Goal: Task Accomplishment & Management: Complete application form

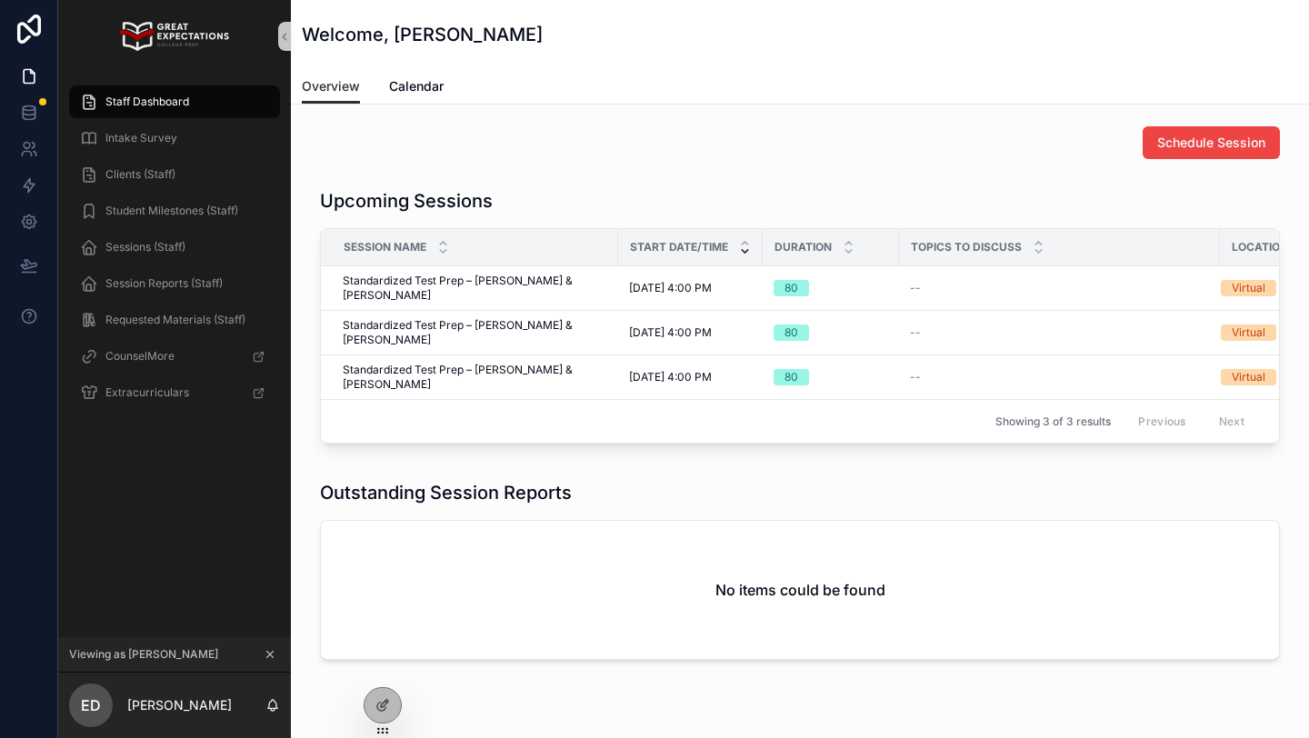
click at [271, 653] on icon "scrollable content" at bounding box center [270, 655] width 6 height 6
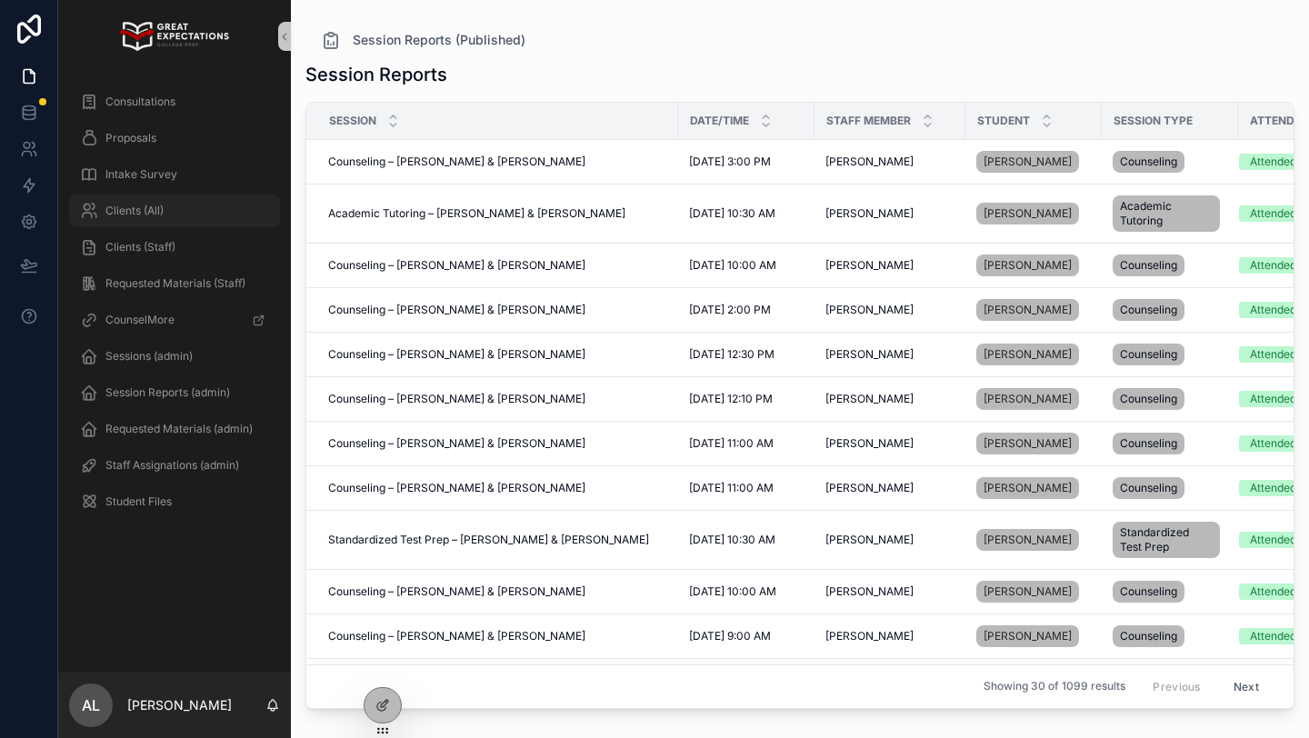
click at [193, 203] on div "Clients (All)" at bounding box center [174, 210] width 189 height 29
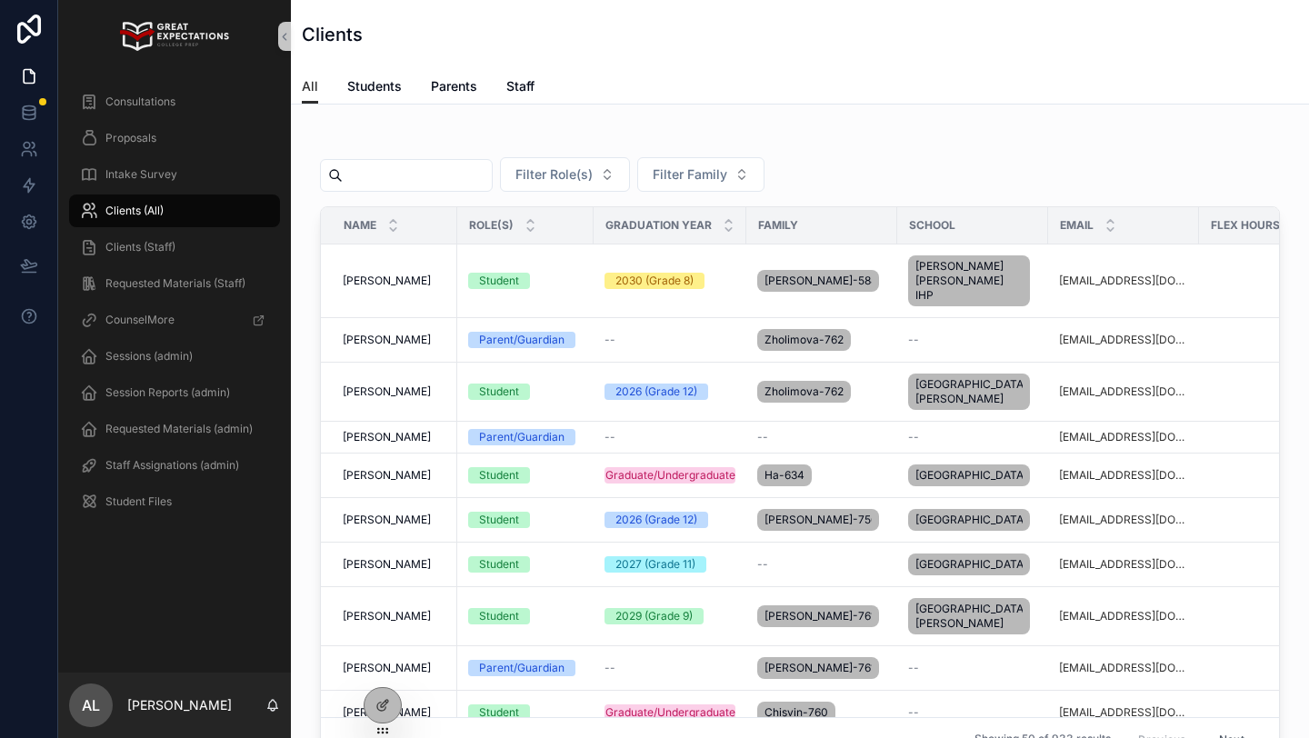
click at [384, 171] on input "scrollable content" at bounding box center [417, 175] width 149 height 25
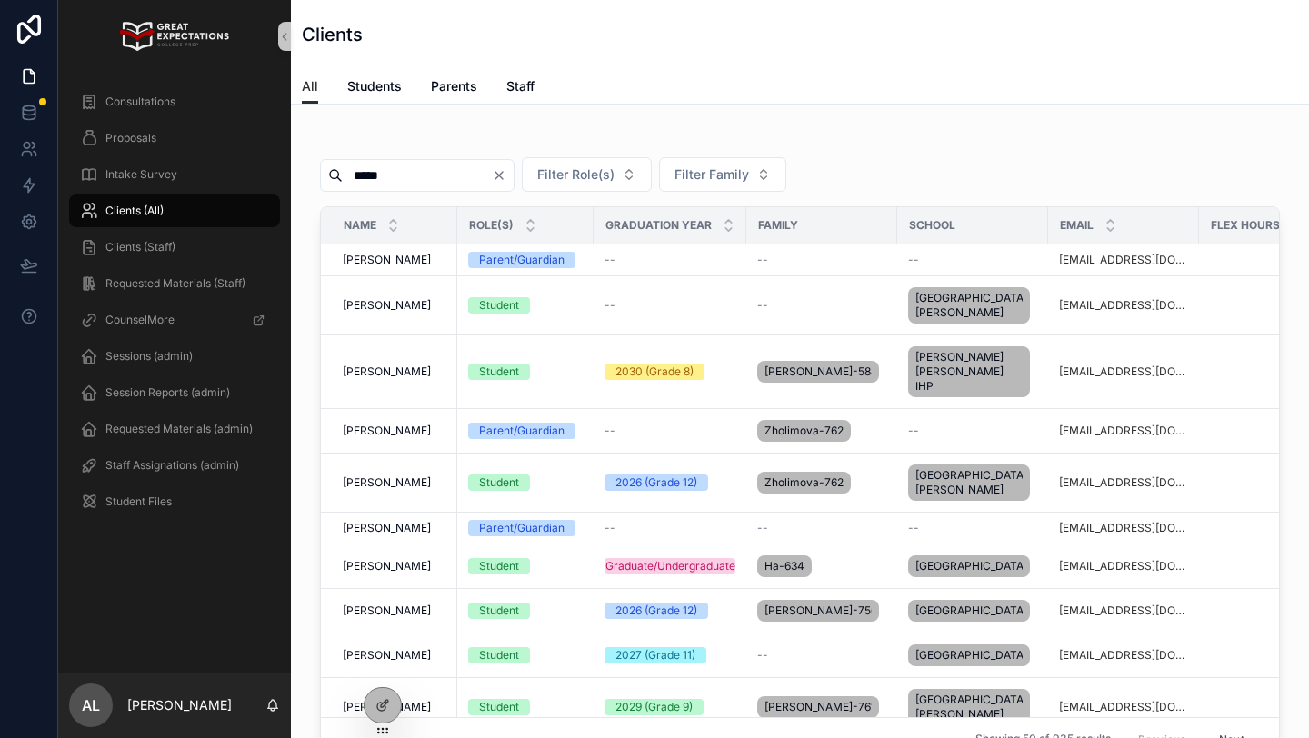
type input "******"
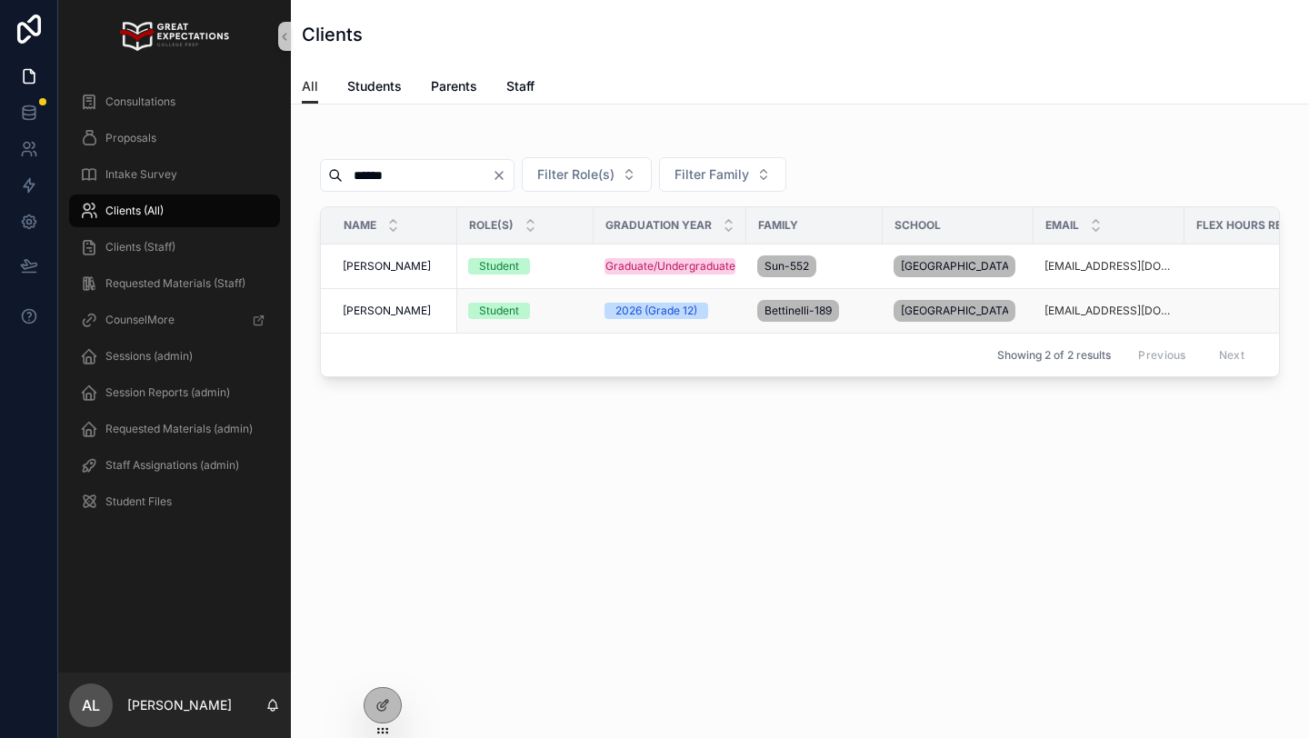
click at [375, 318] on span "Oliver Bettinelli" at bounding box center [387, 311] width 88 height 15
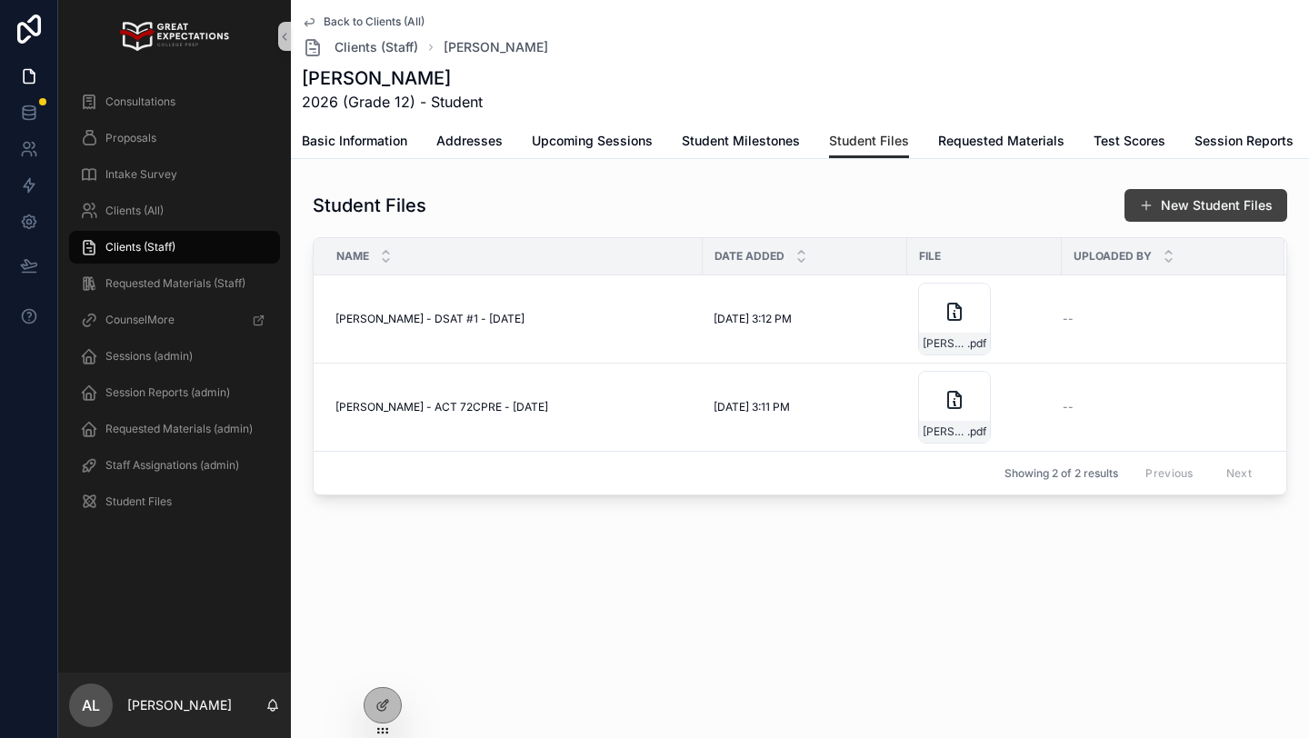
click at [1175, 204] on button "New Student Files" at bounding box center [1205, 205] width 163 height 33
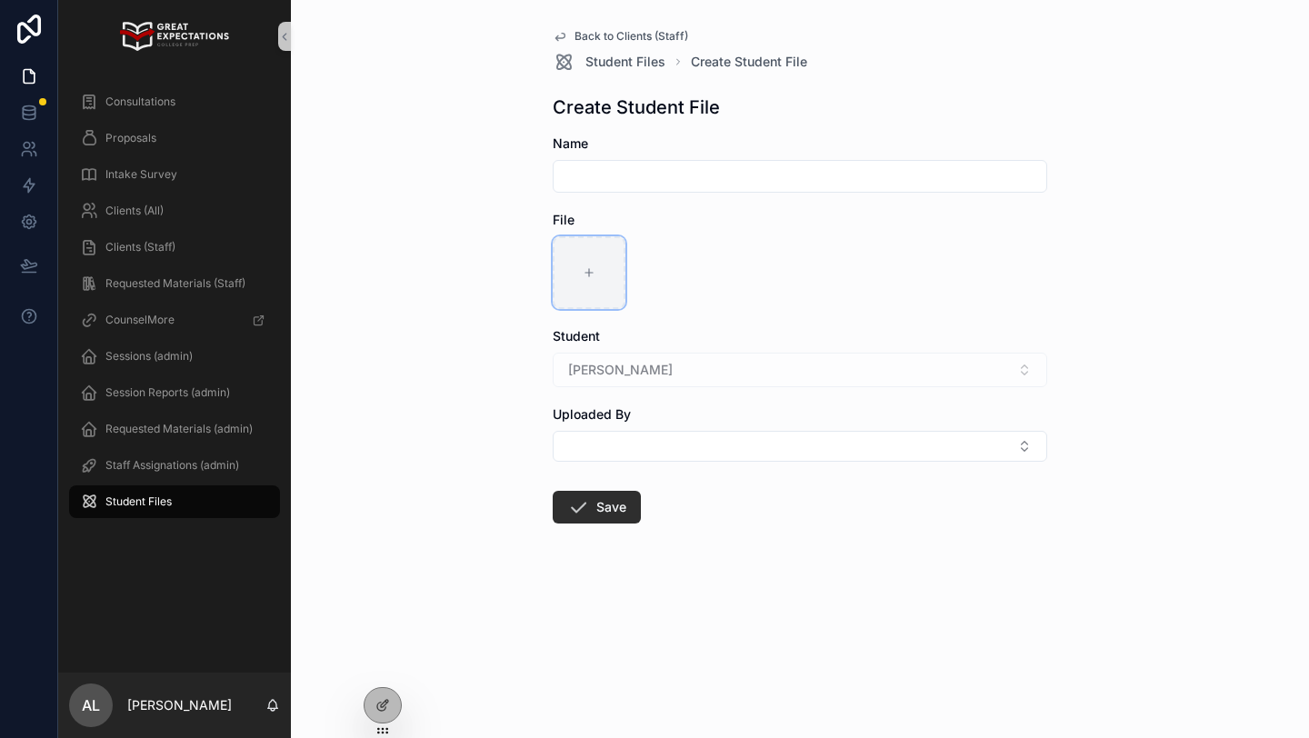
click at [612, 264] on div "scrollable content" at bounding box center [588, 272] width 73 height 73
type input "**********"
click at [622, 174] on input "scrollable content" at bounding box center [799, 176] width 493 height 25
paste input "**********"
type input "**********"
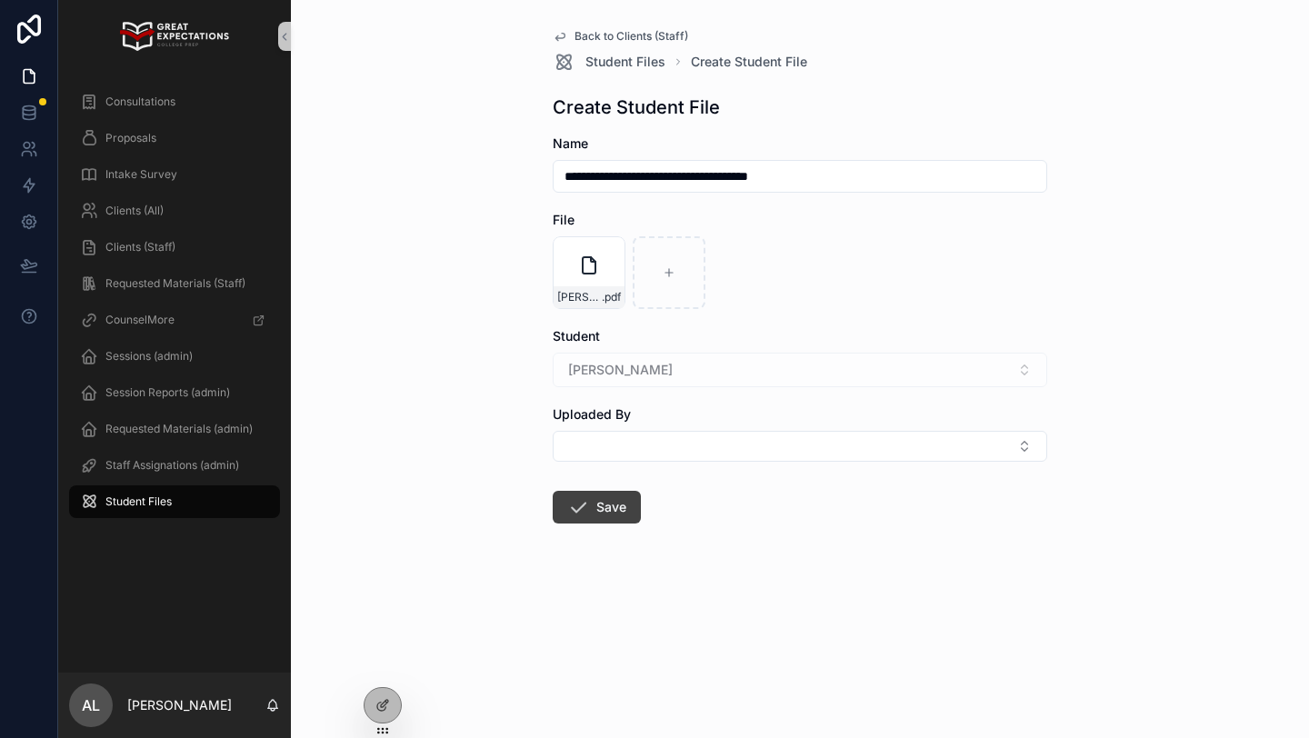
click at [584, 512] on icon "scrollable content" at bounding box center [578, 507] width 22 height 22
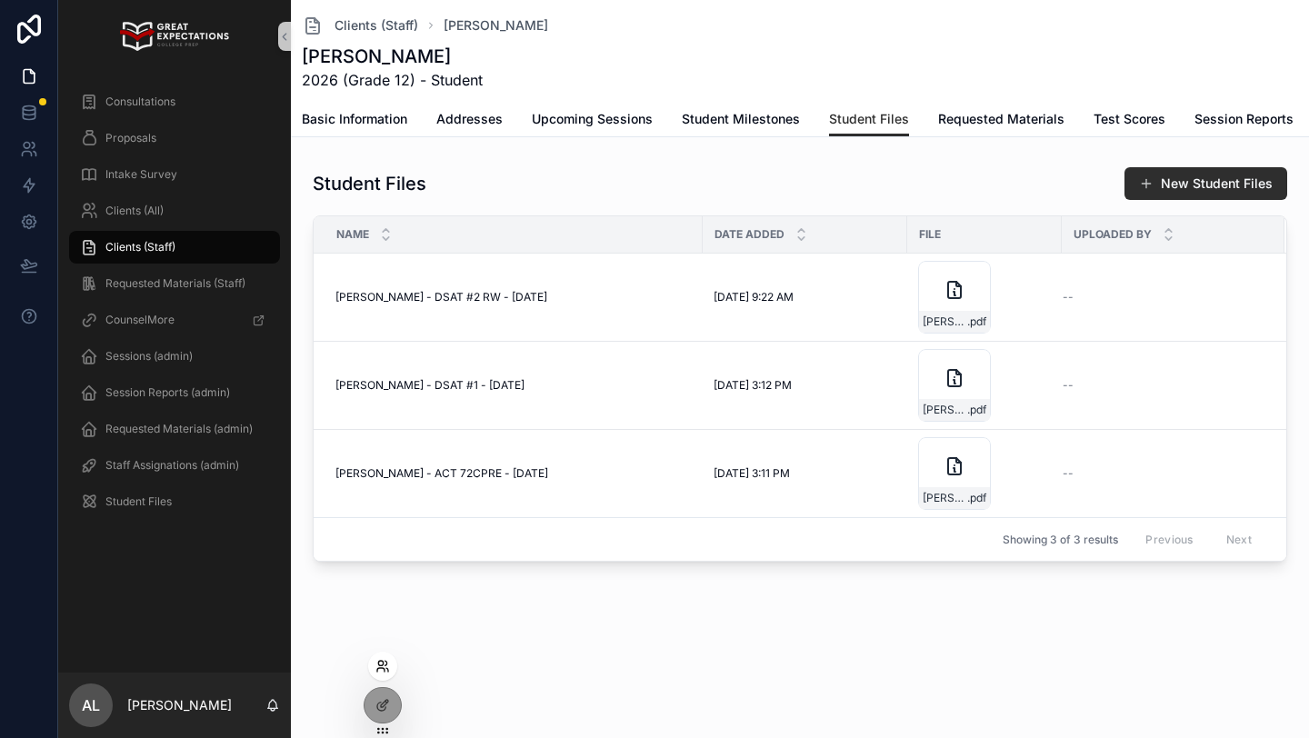
click at [383, 668] on icon at bounding box center [380, 670] width 7 height 4
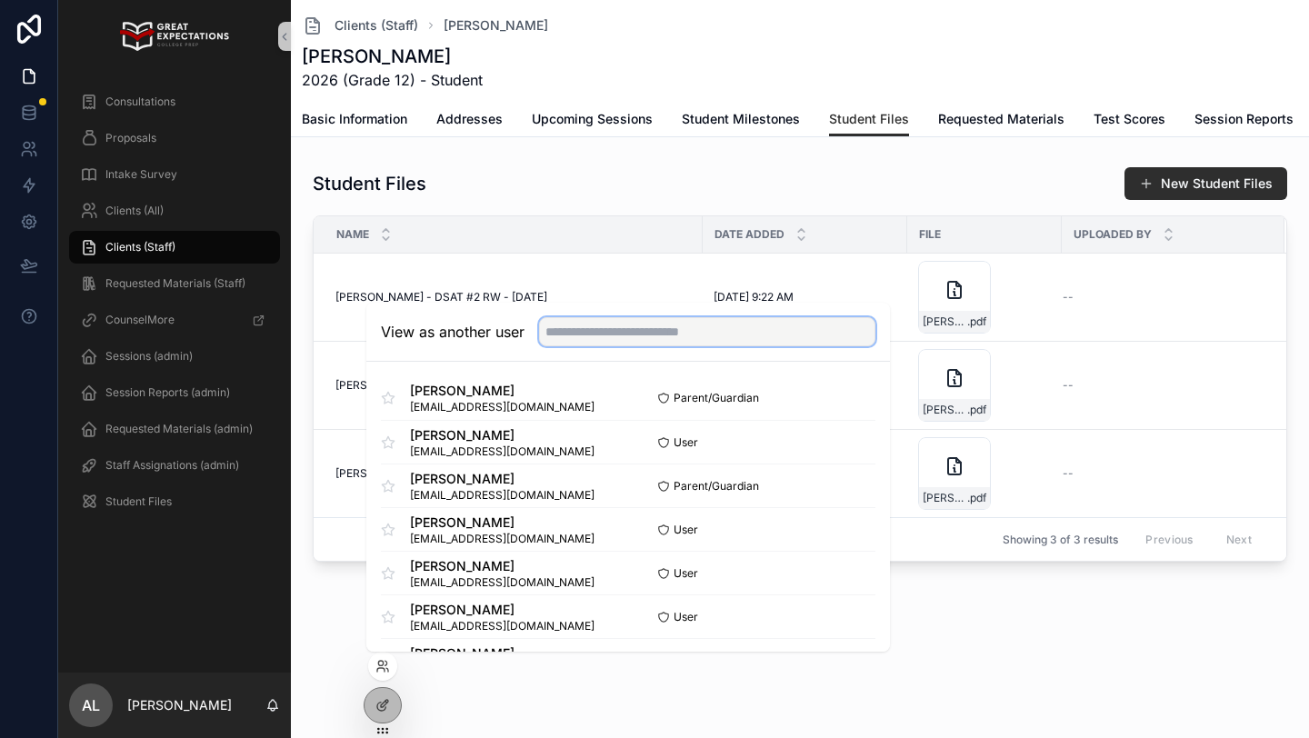
click at [556, 330] on input "text" at bounding box center [707, 331] width 336 height 29
type input "***"
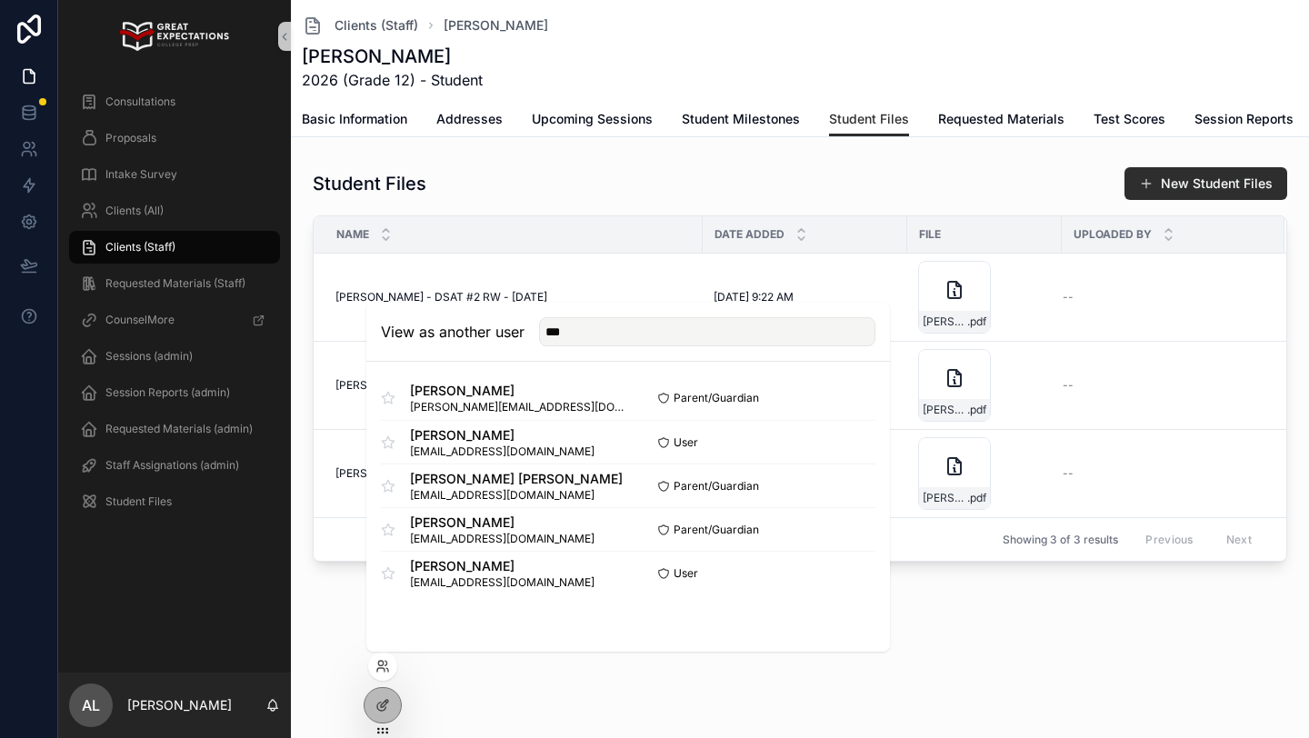
click at [538, 172] on div "Student Files New Student Files" at bounding box center [800, 183] width 974 height 35
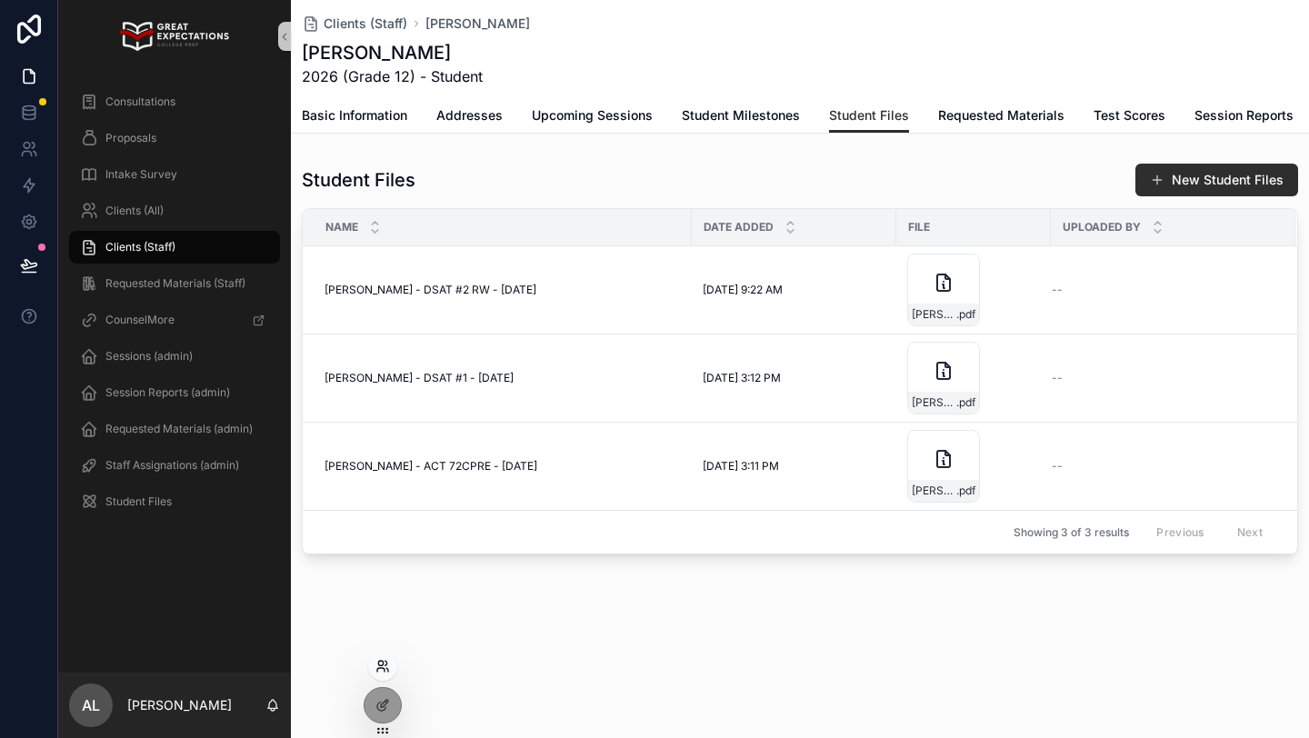
click at [384, 667] on icon at bounding box center [382, 666] width 15 height 15
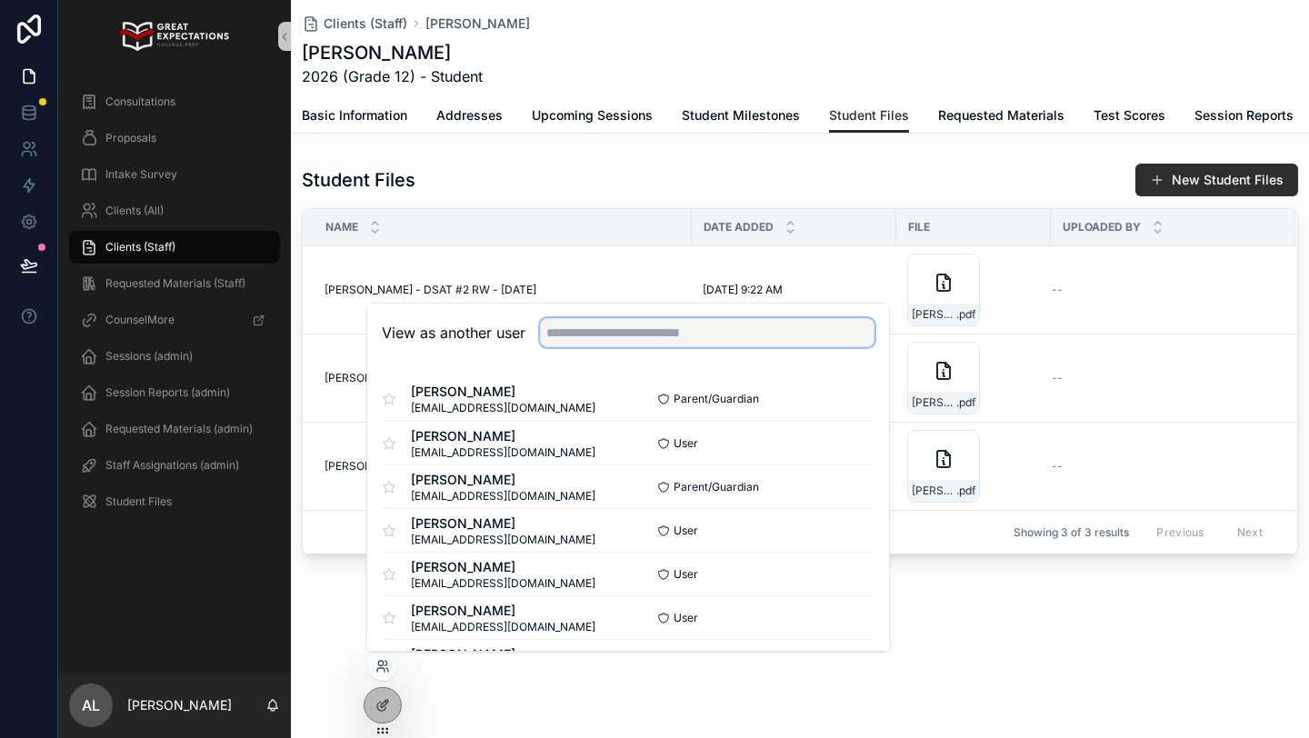
click at [566, 333] on input "text" at bounding box center [707, 332] width 334 height 29
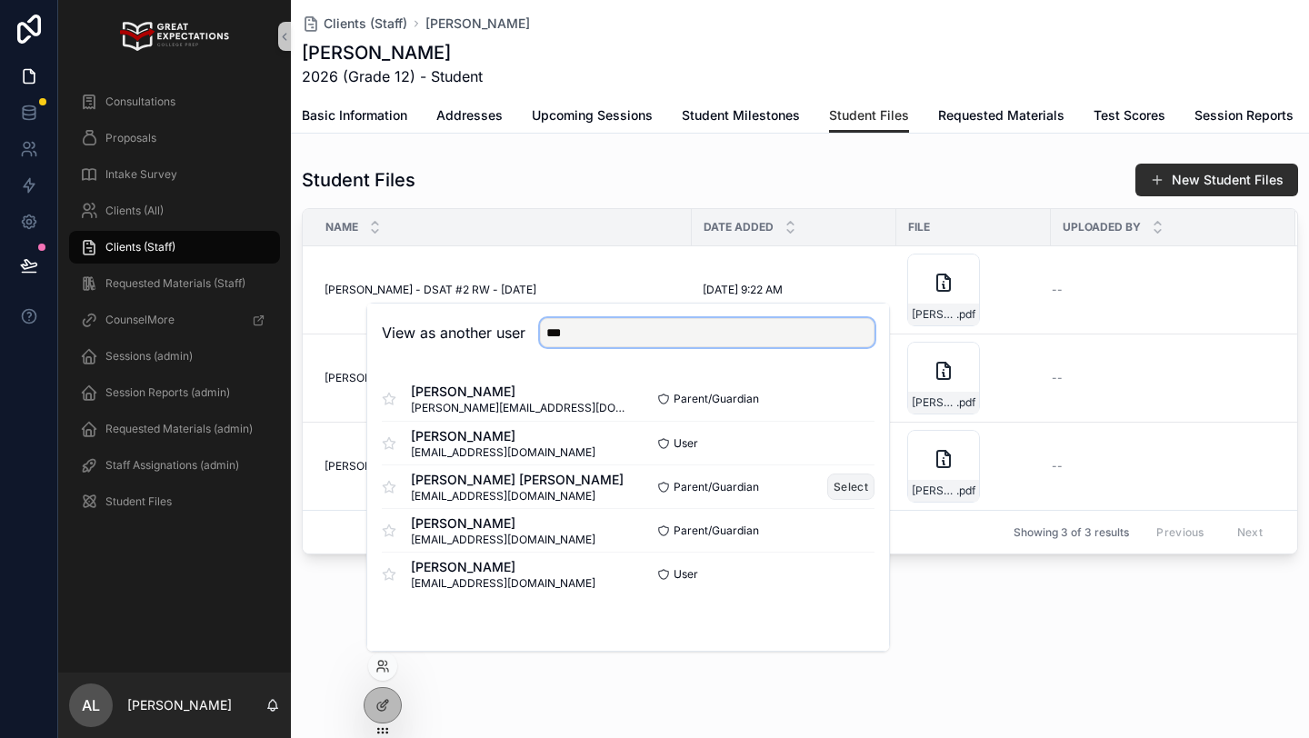
type input "***"
click at [845, 493] on button "Select" at bounding box center [850, 486] width 47 height 26
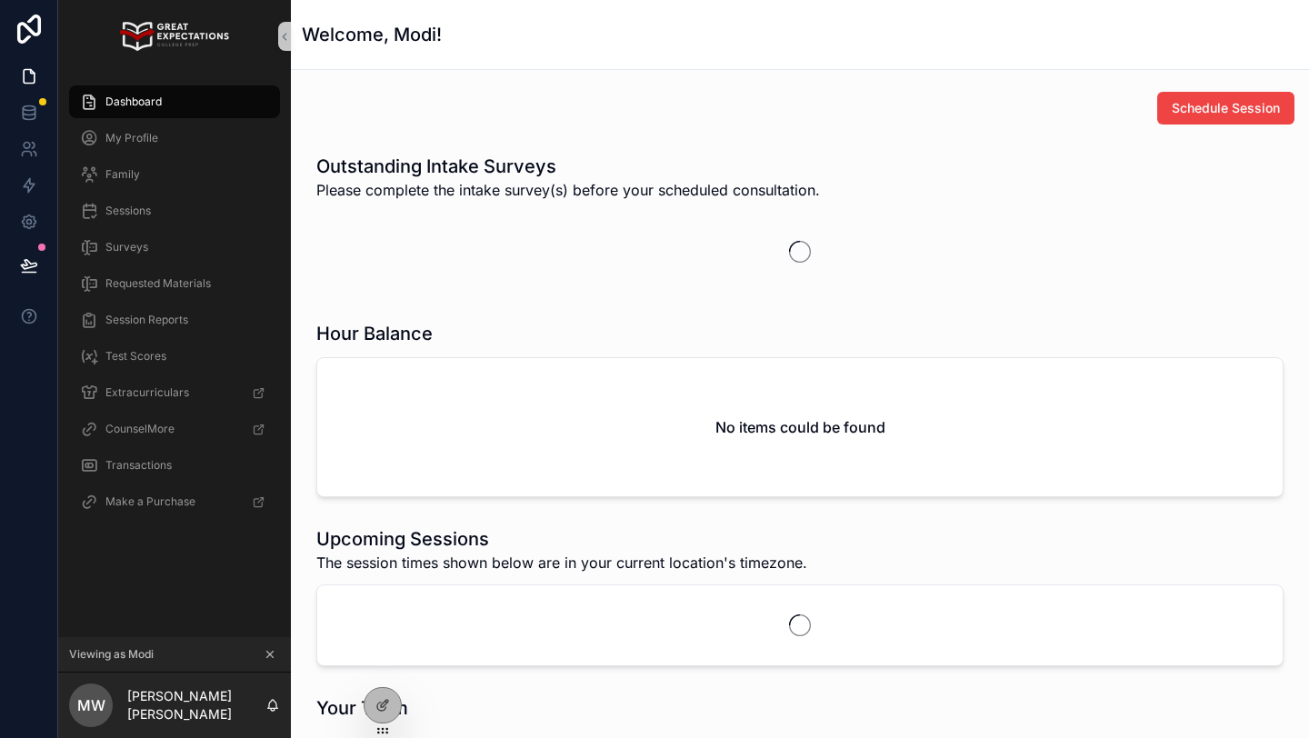
click at [168, 97] on div "Dashboard" at bounding box center [174, 101] width 189 height 29
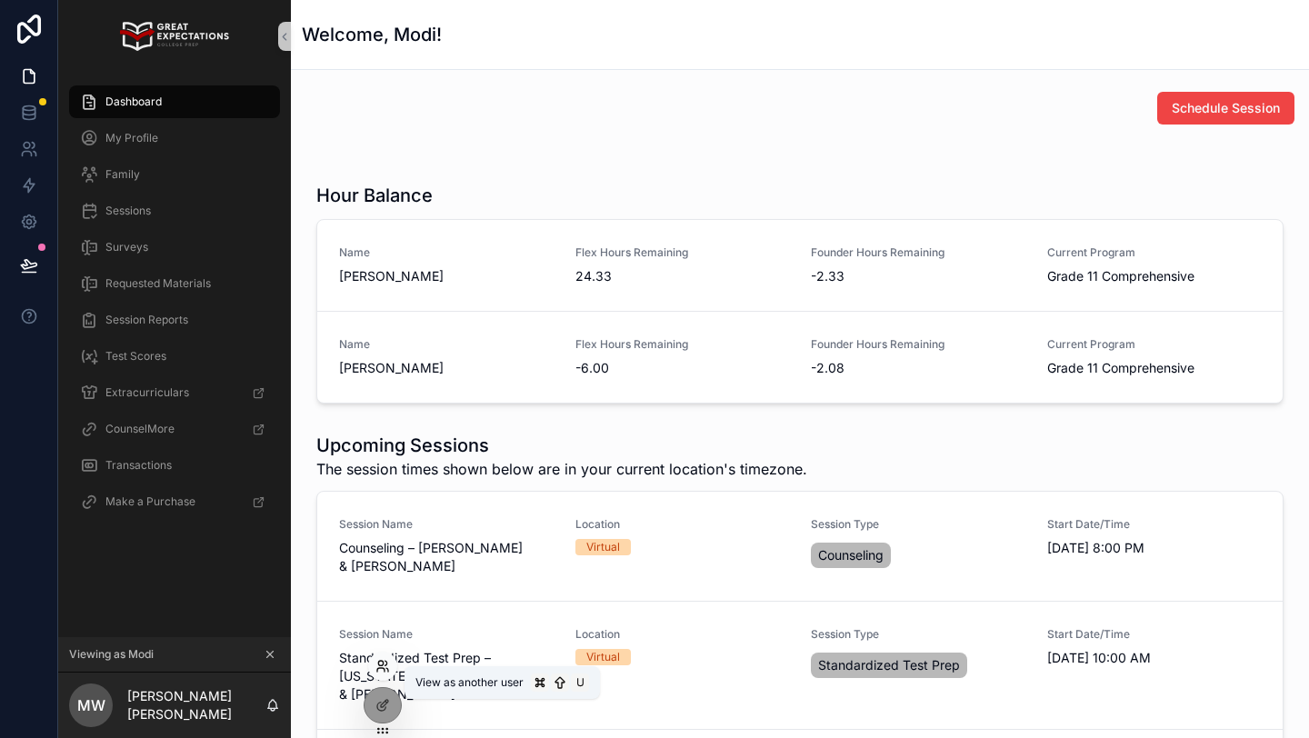
click at [380, 665] on icon at bounding box center [380, 663] width 5 height 5
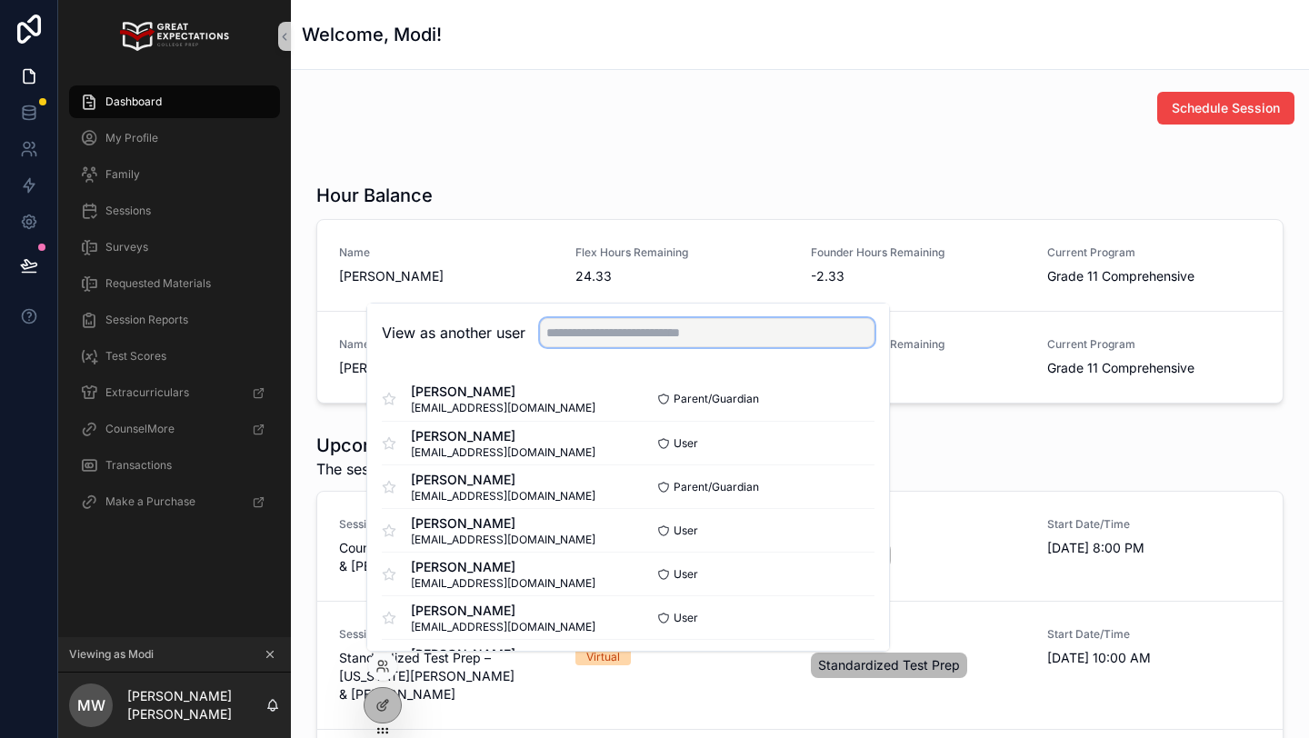
click at [566, 326] on input "text" at bounding box center [707, 332] width 334 height 29
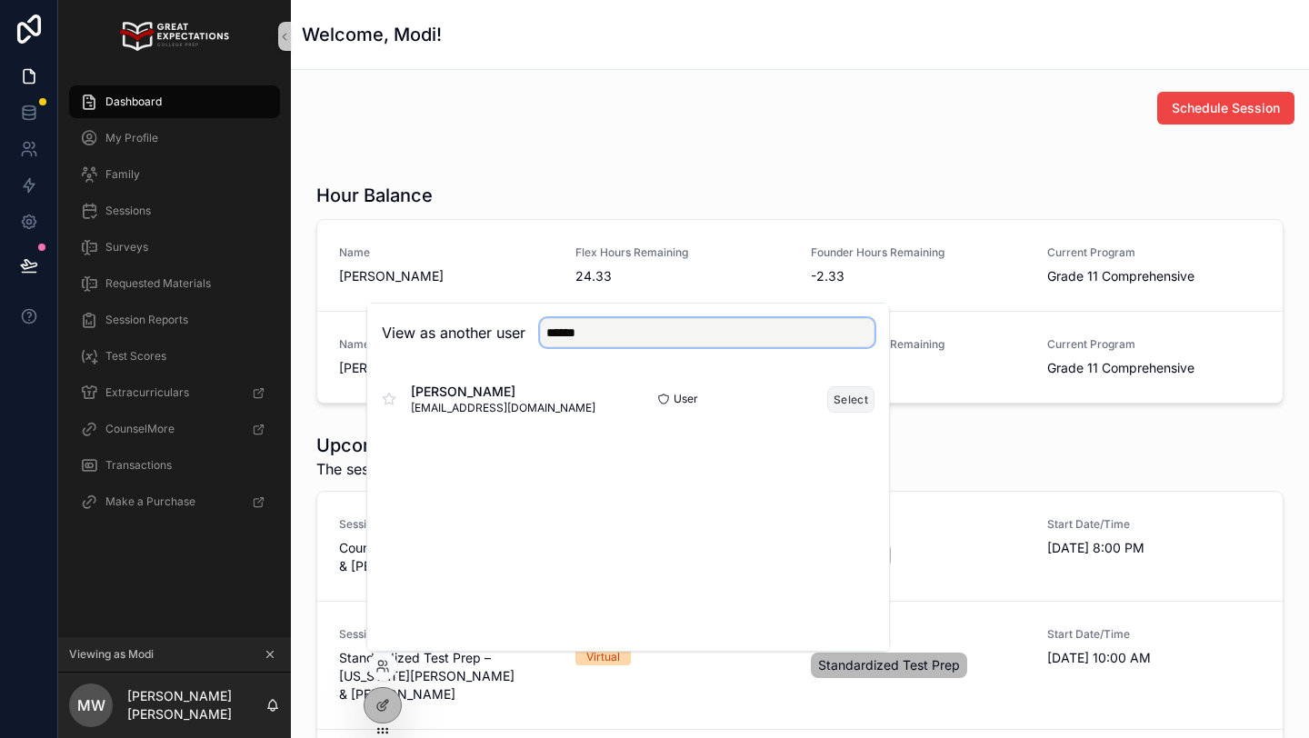
type input "******"
click at [863, 393] on button "Select" at bounding box center [850, 399] width 47 height 26
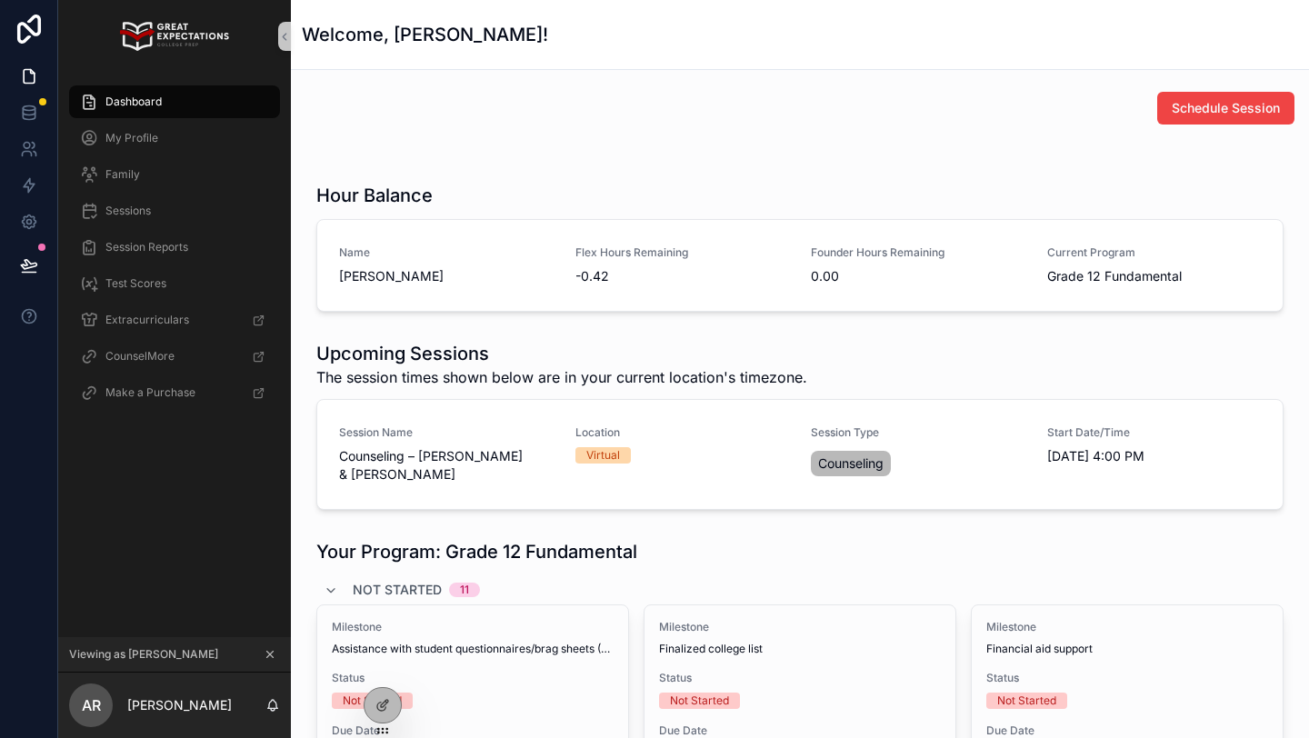
click at [267, 650] on icon "scrollable content" at bounding box center [270, 654] width 13 height 13
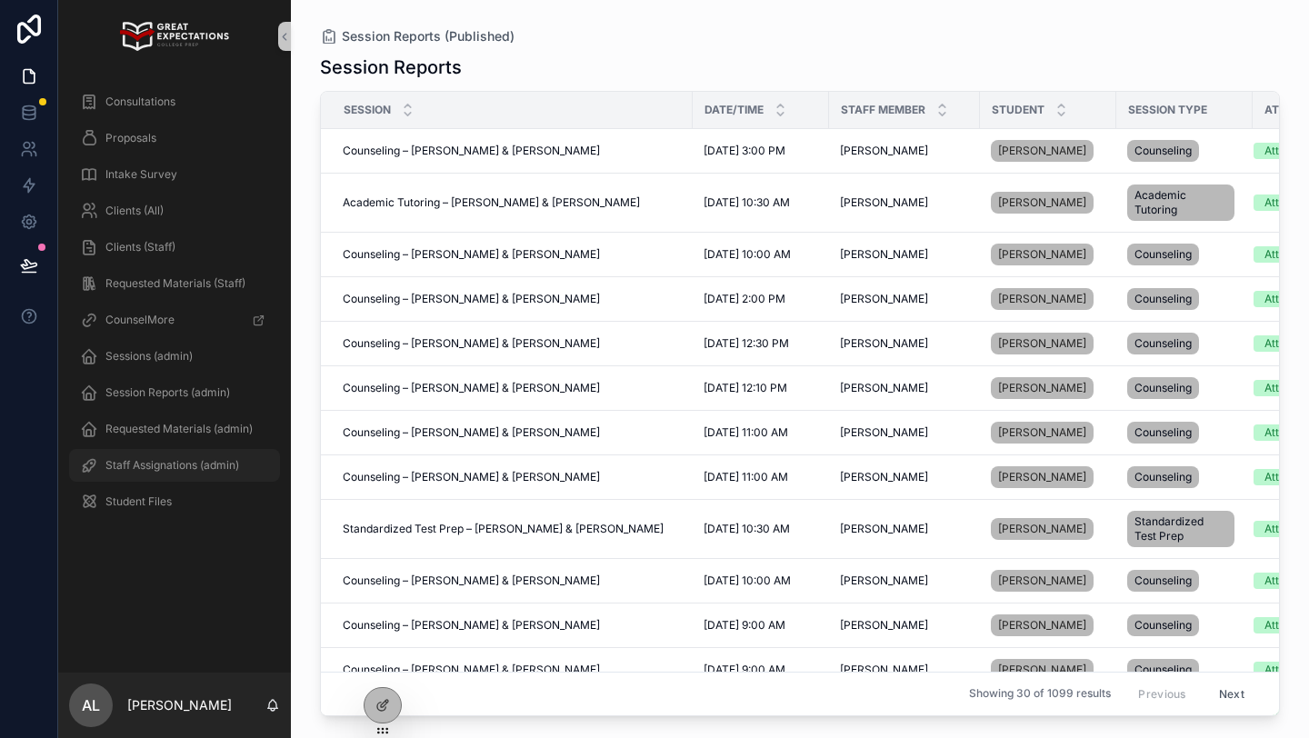
click at [148, 466] on span "Staff Assignations (admin)" at bounding box center [172, 465] width 134 height 15
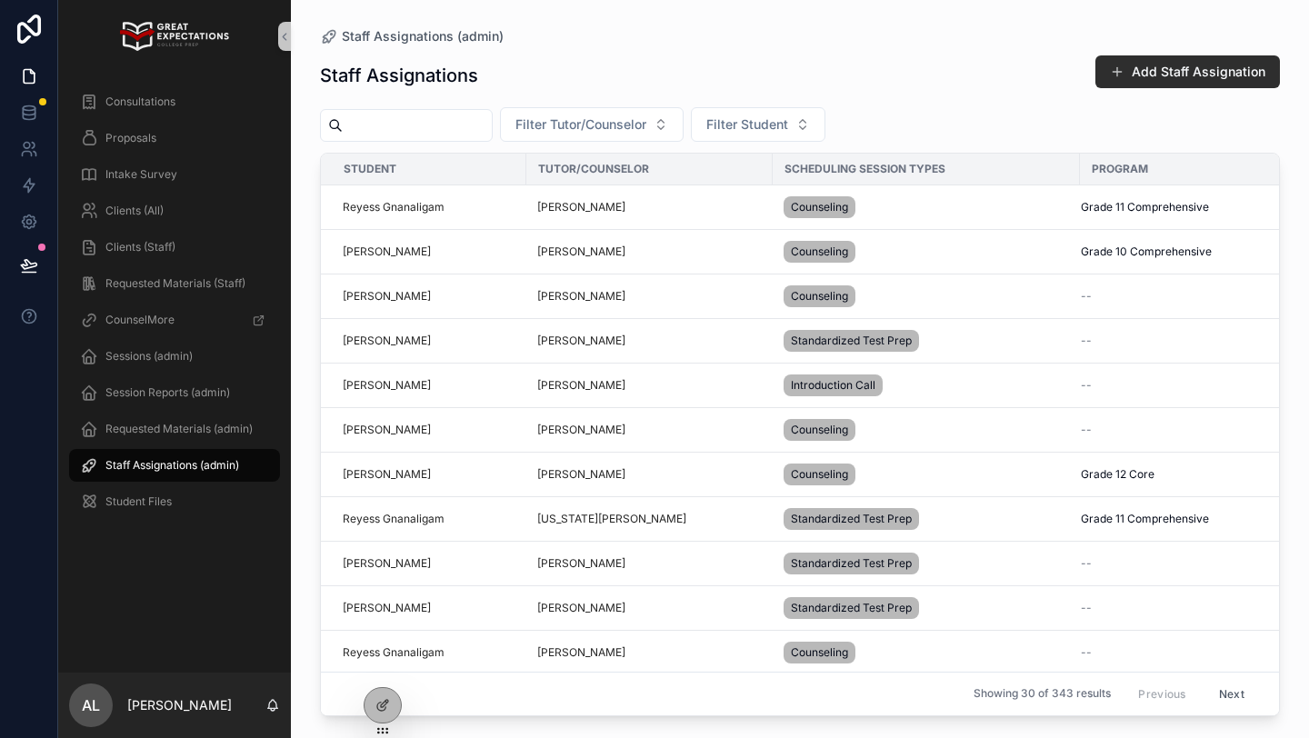
click at [413, 129] on input "scrollable content" at bounding box center [417, 125] width 149 height 25
type input "*****"
click at [506, 127] on icon "Clear" at bounding box center [499, 125] width 15 height 15
click at [733, 118] on span "Filter Student" at bounding box center [747, 124] width 82 height 18
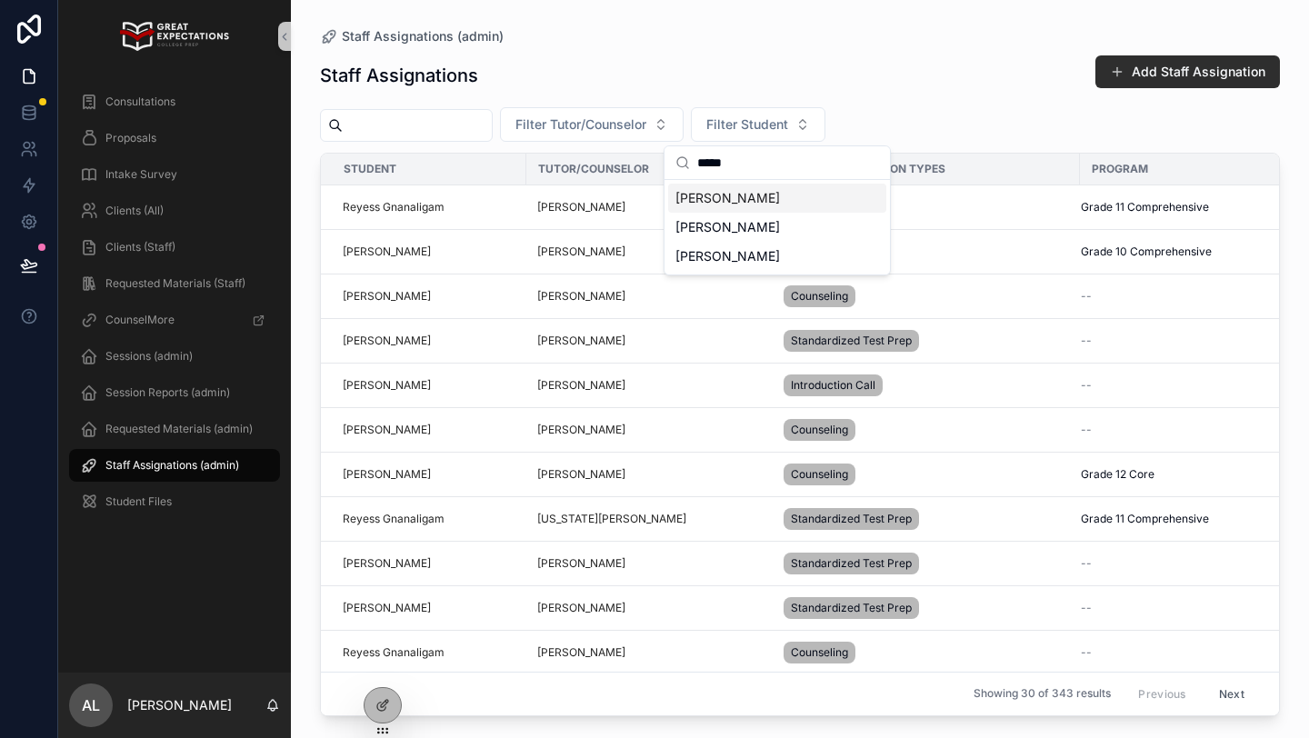
type input "*****"
click at [707, 197] on span "[PERSON_NAME]" at bounding box center [727, 198] width 105 height 18
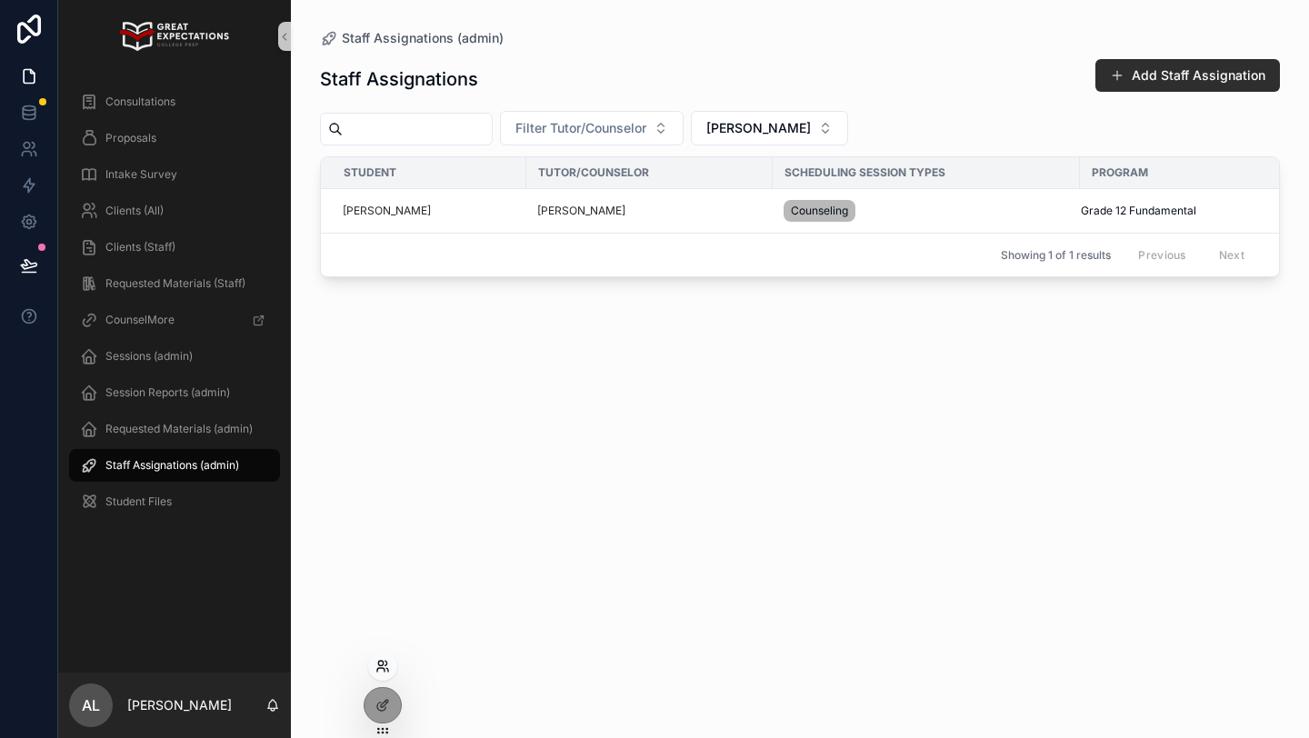
click at [380, 659] on icon at bounding box center [382, 666] width 15 height 15
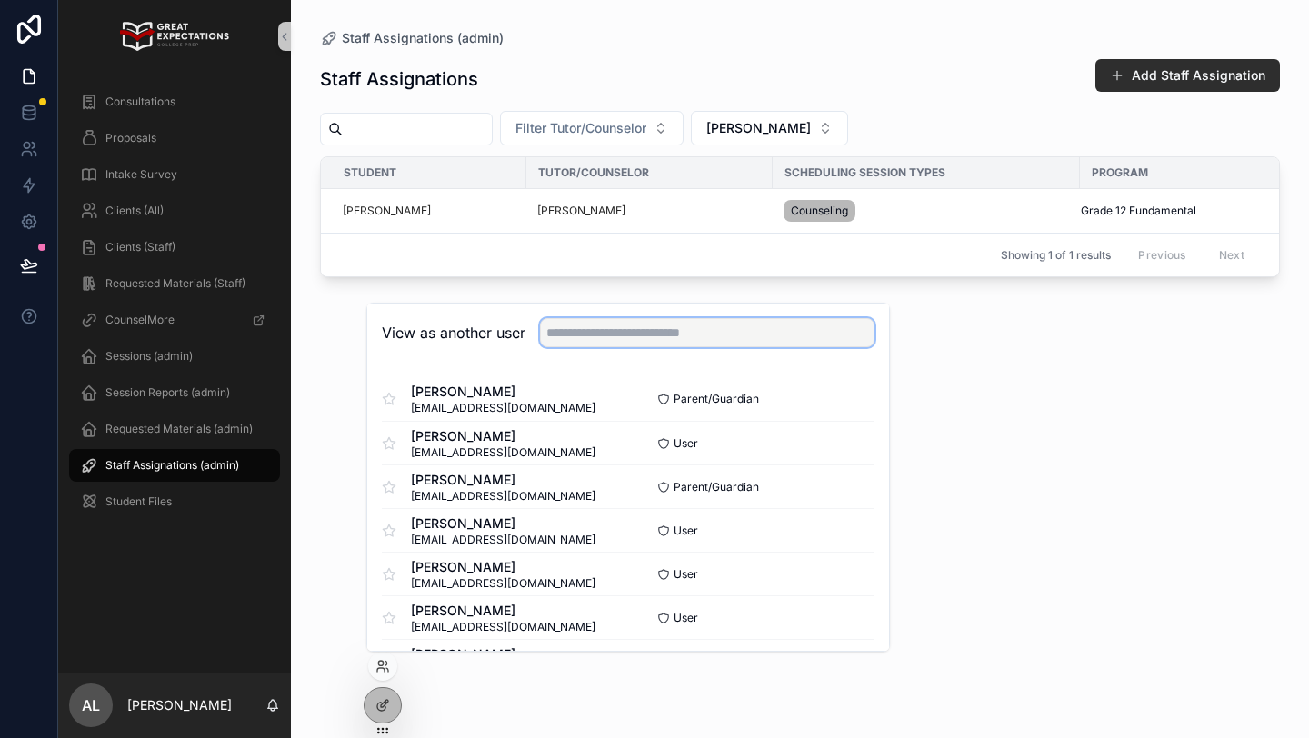
click at [558, 341] on input "text" at bounding box center [707, 332] width 334 height 29
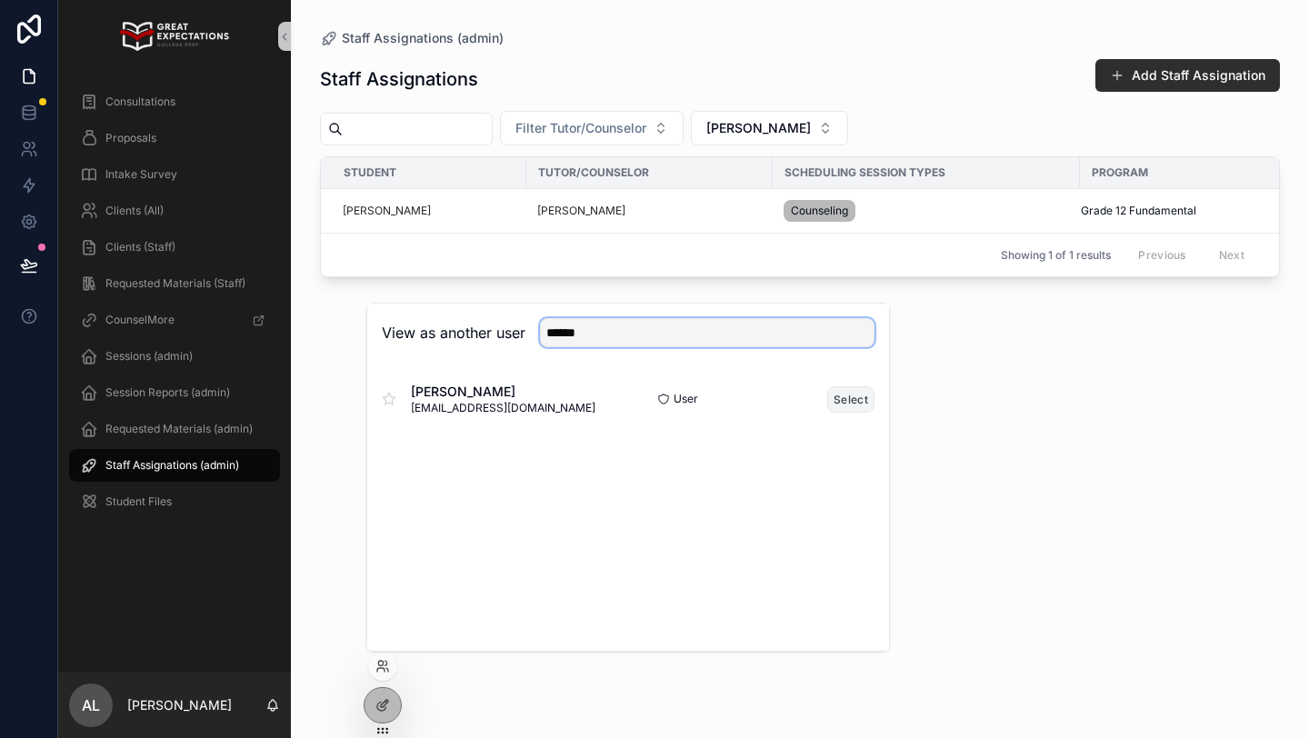
type input "******"
click at [833, 396] on button "Select" at bounding box center [850, 399] width 47 height 26
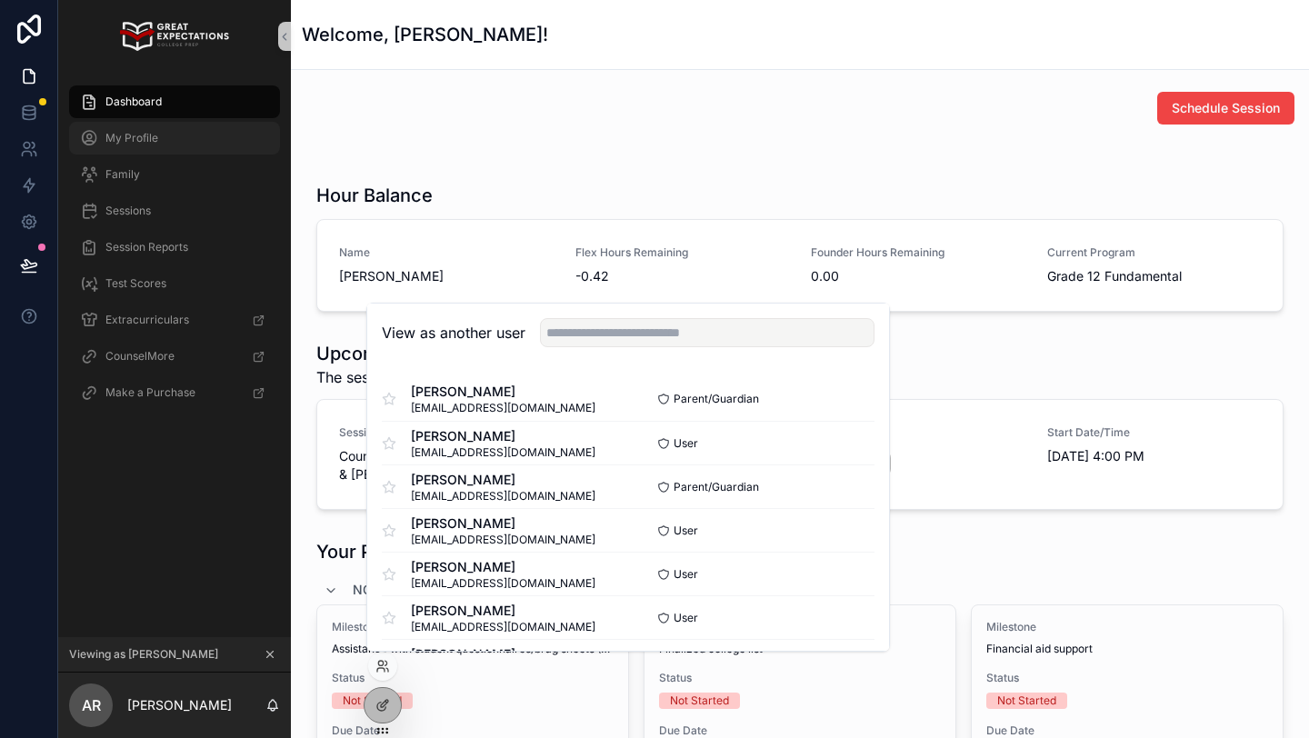
click at [416, 122] on div "Schedule Session" at bounding box center [799, 108] width 989 height 33
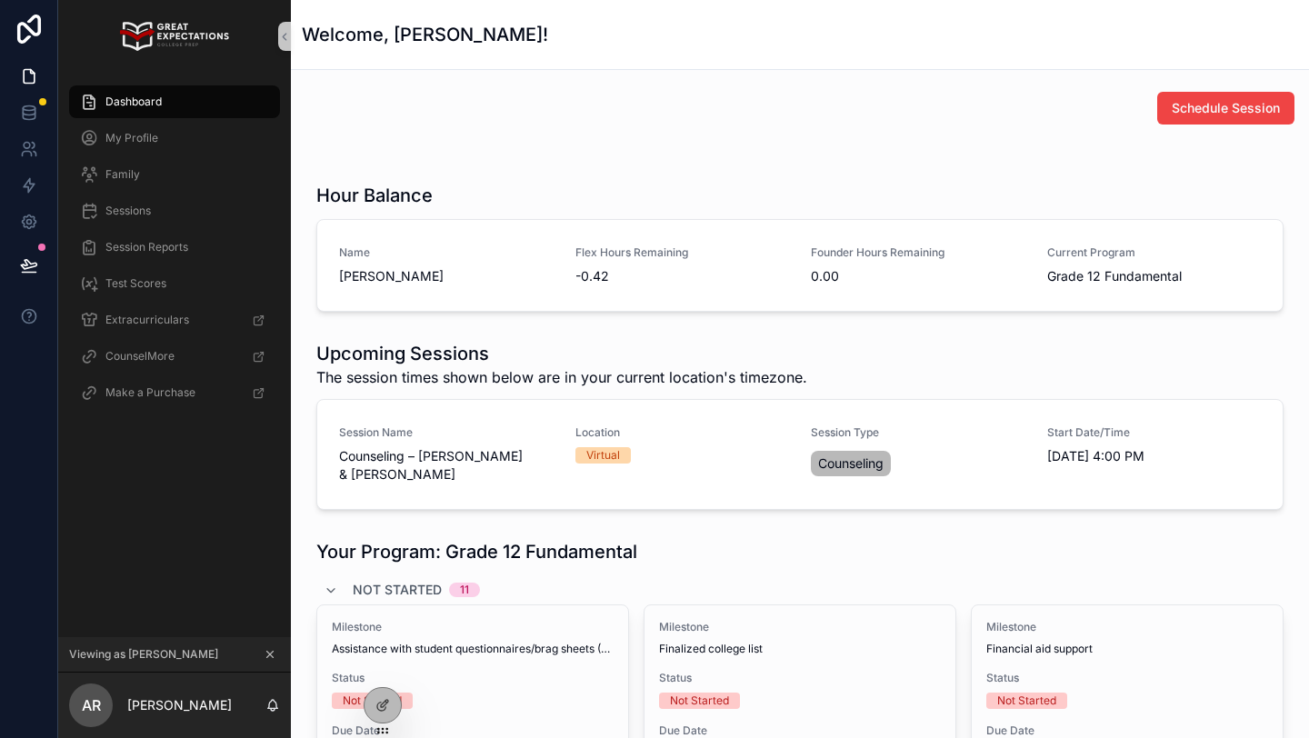
click at [269, 649] on icon "scrollable content" at bounding box center [270, 654] width 13 height 13
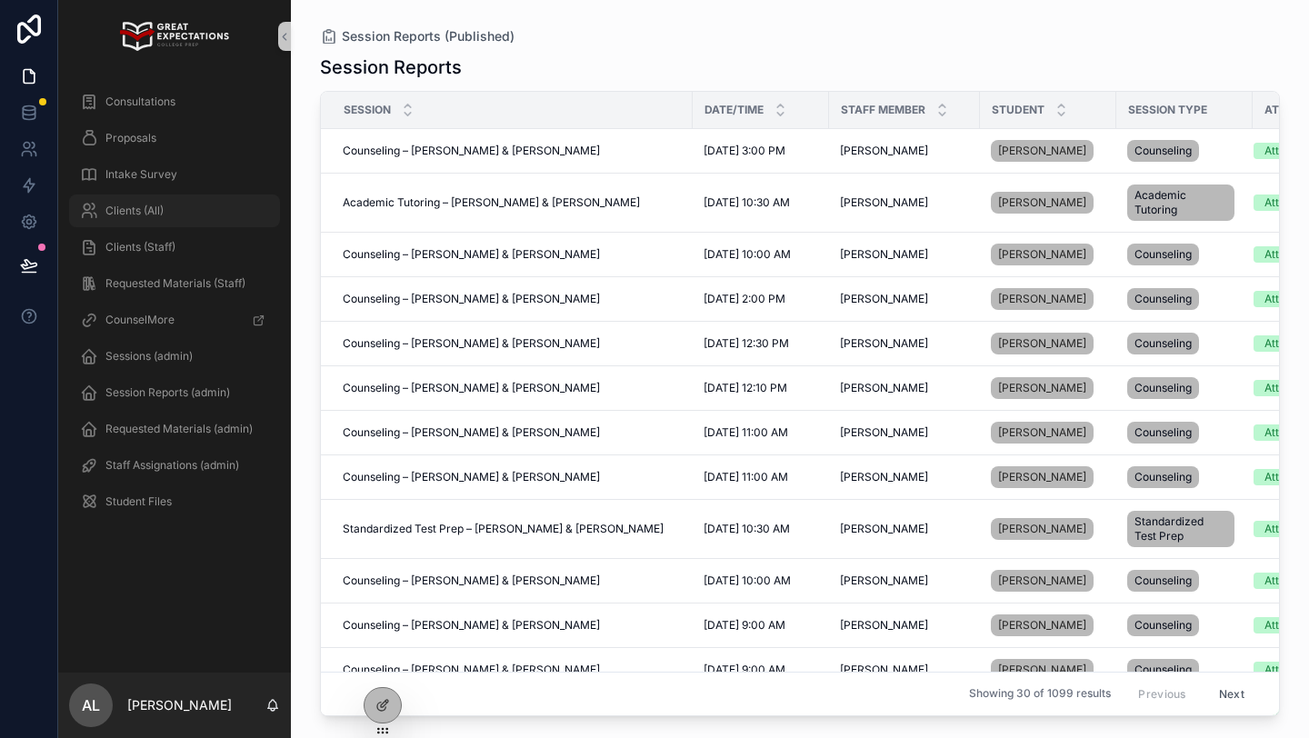
click at [194, 208] on div "Clients (All)" at bounding box center [174, 210] width 189 height 29
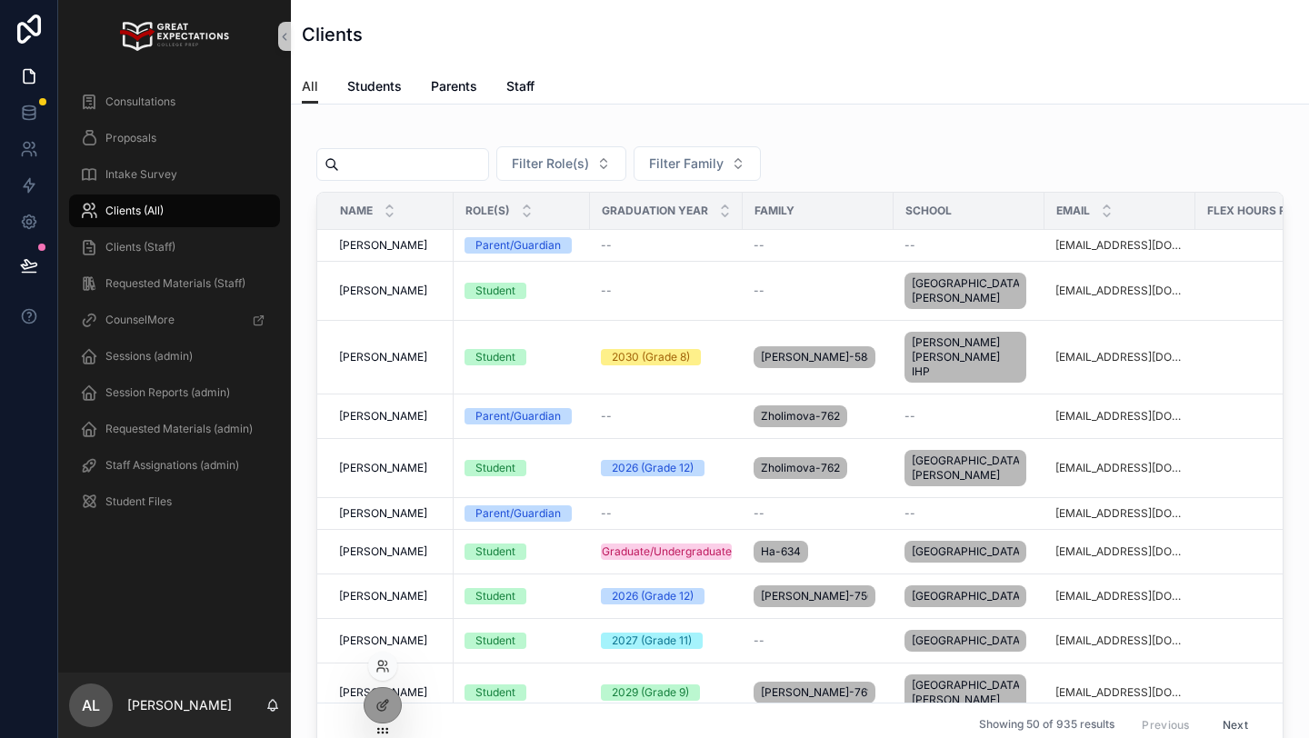
click at [383, 675] on div at bounding box center [382, 666] width 29 height 29
click at [383, 661] on icon at bounding box center [382, 666] width 15 height 15
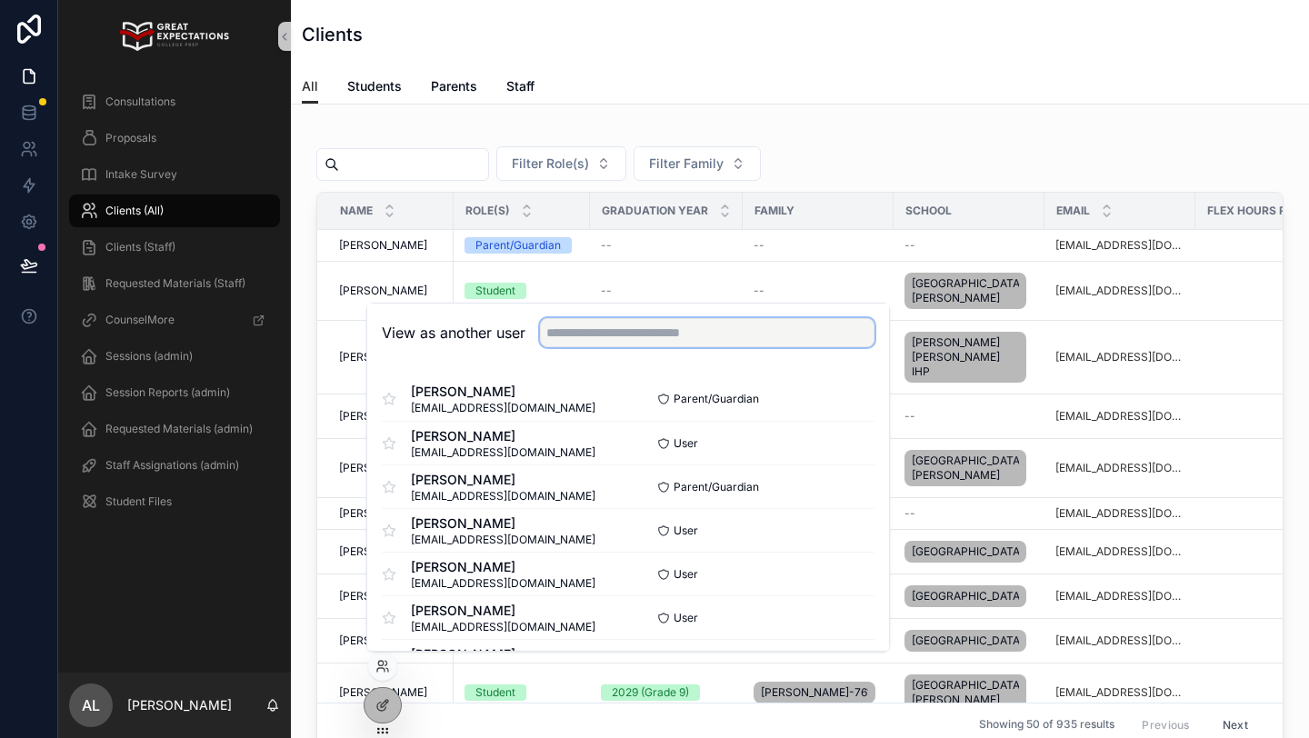
click at [570, 332] on input "text" at bounding box center [707, 332] width 334 height 29
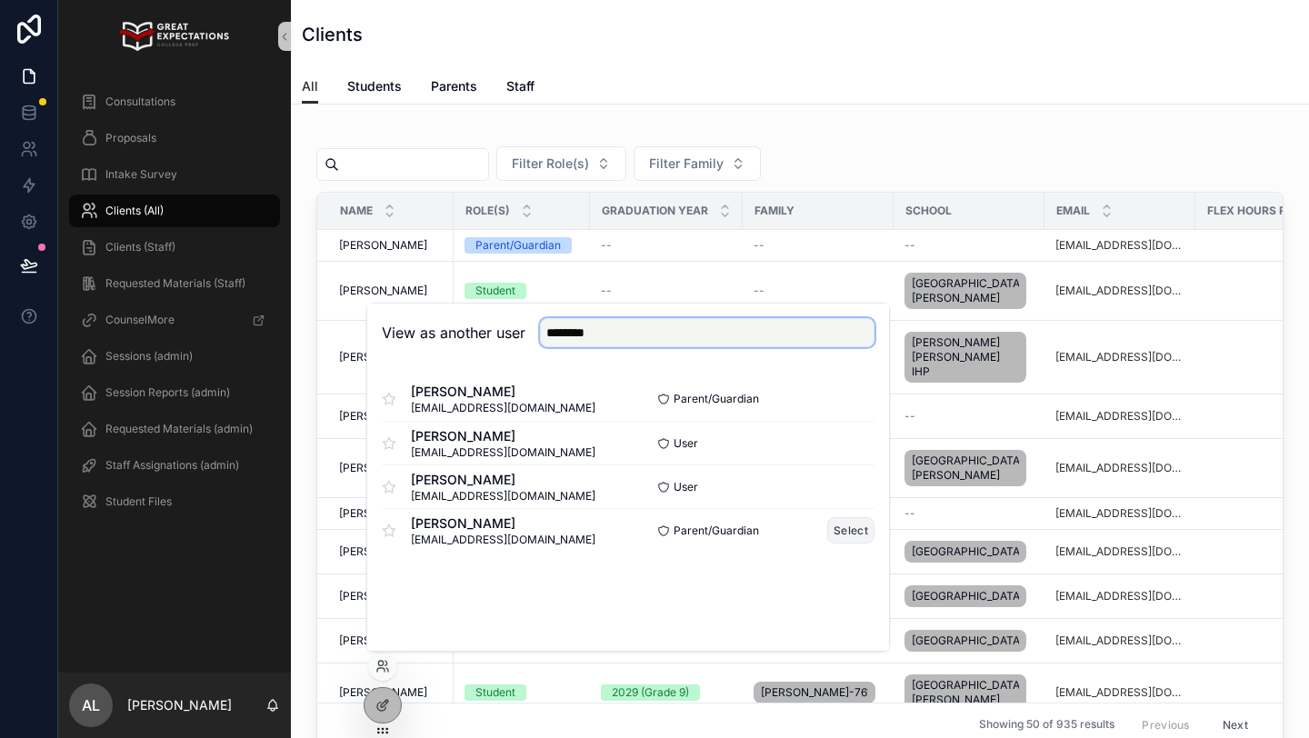
type input "********"
click at [844, 531] on button "Select" at bounding box center [850, 530] width 47 height 26
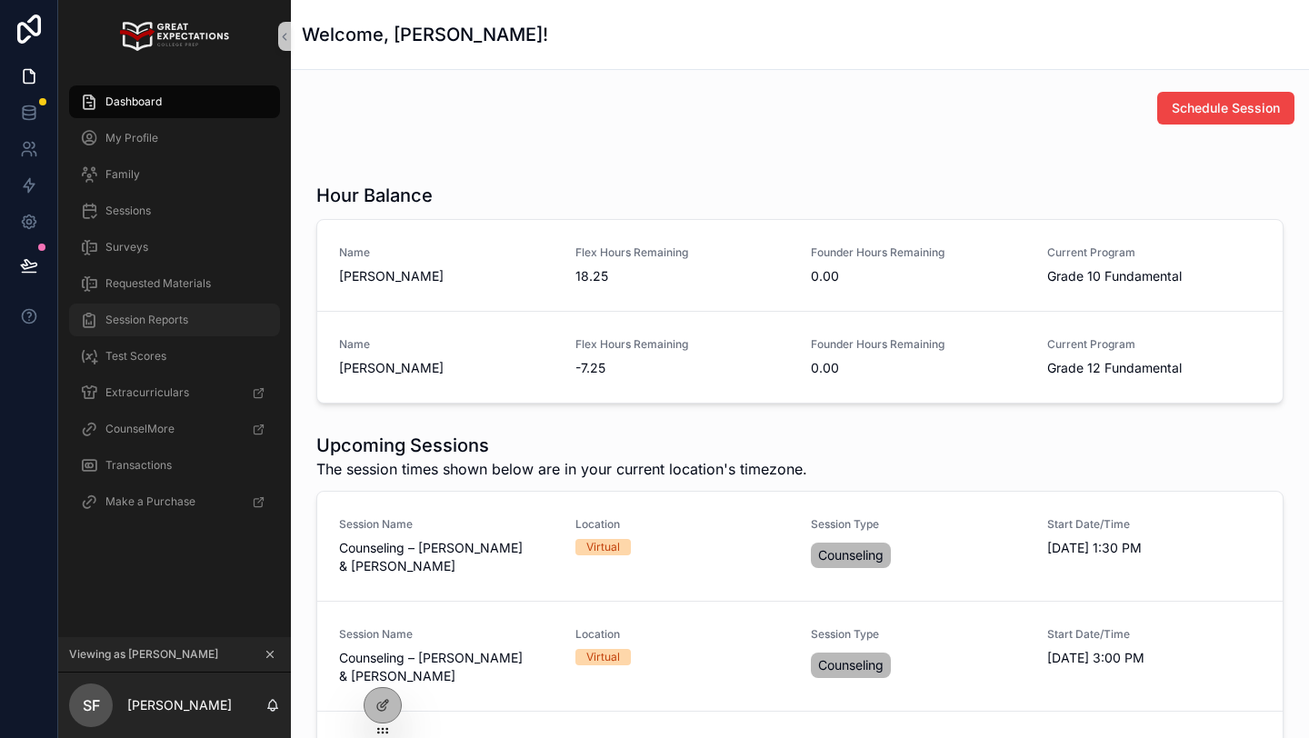
click at [199, 314] on div "Session Reports" at bounding box center [174, 319] width 189 height 29
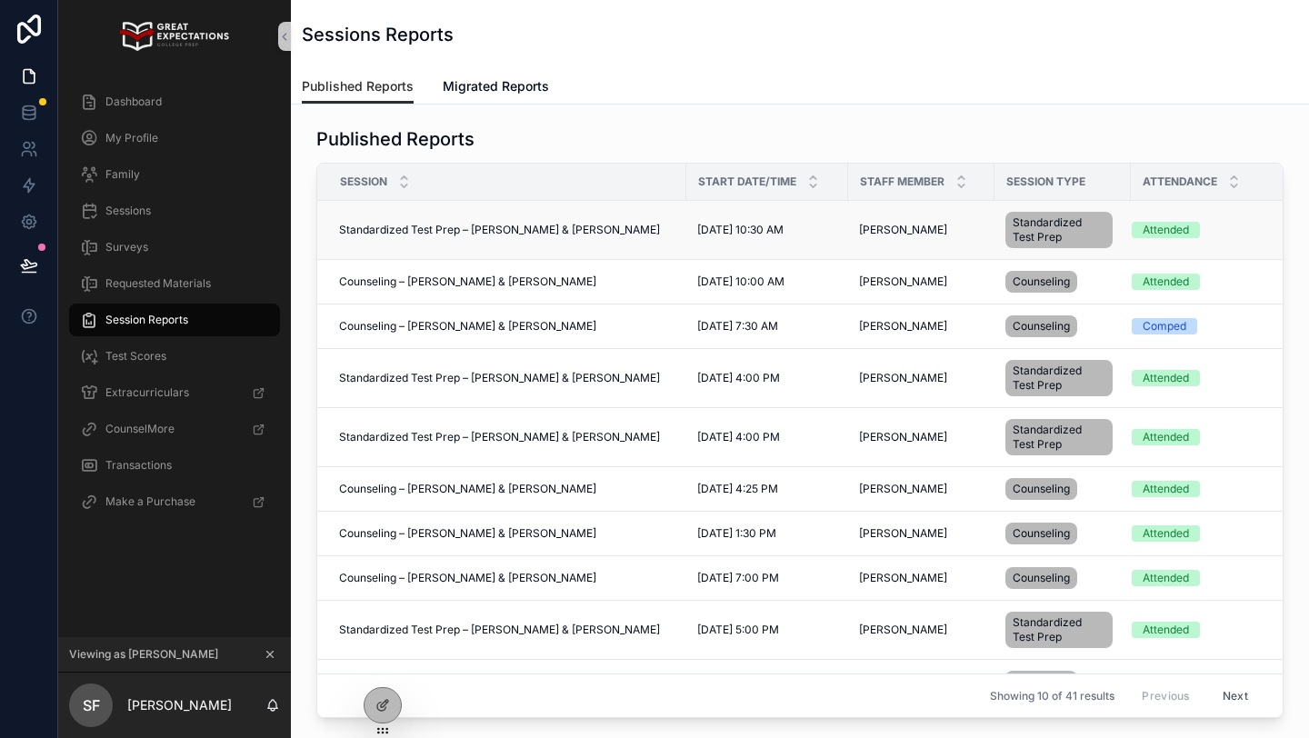
click at [561, 235] on span "Standardized Test Prep – Elyse Dailey & Brooke Forshpan" at bounding box center [499, 230] width 321 height 15
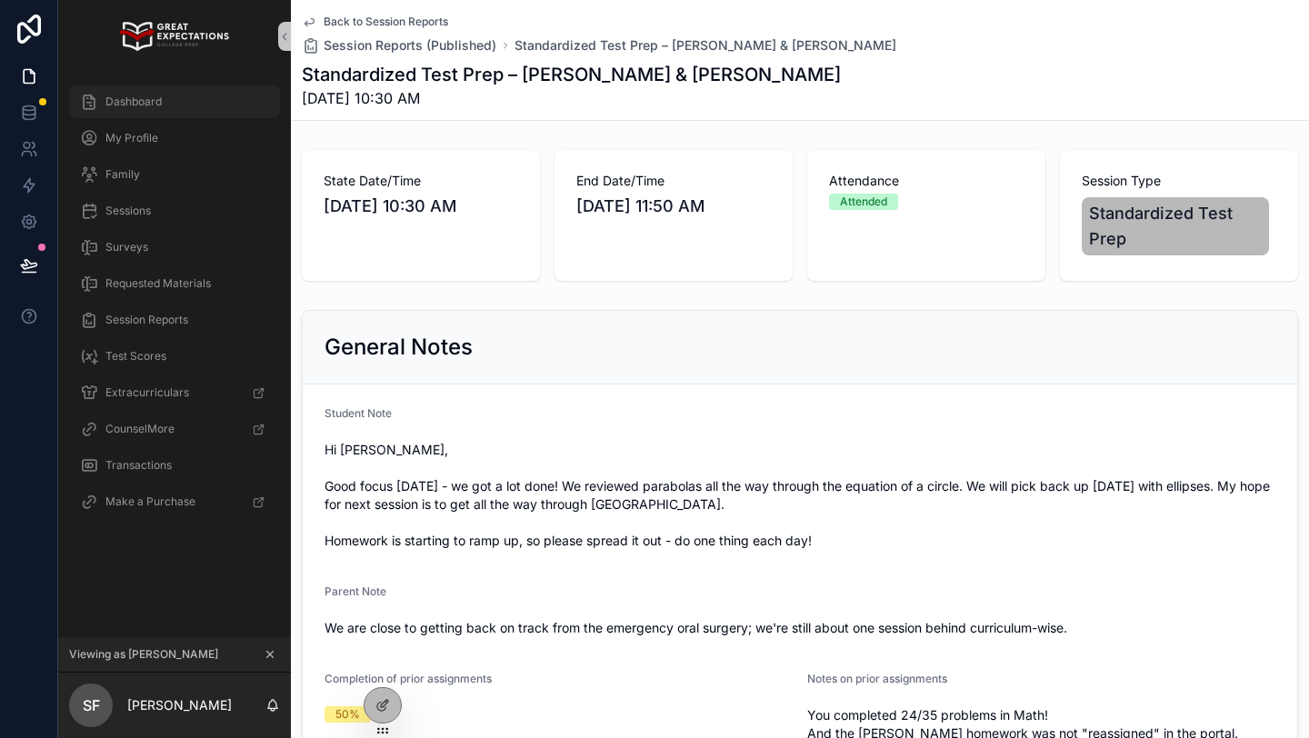
click at [202, 98] on div "Dashboard" at bounding box center [174, 101] width 189 height 29
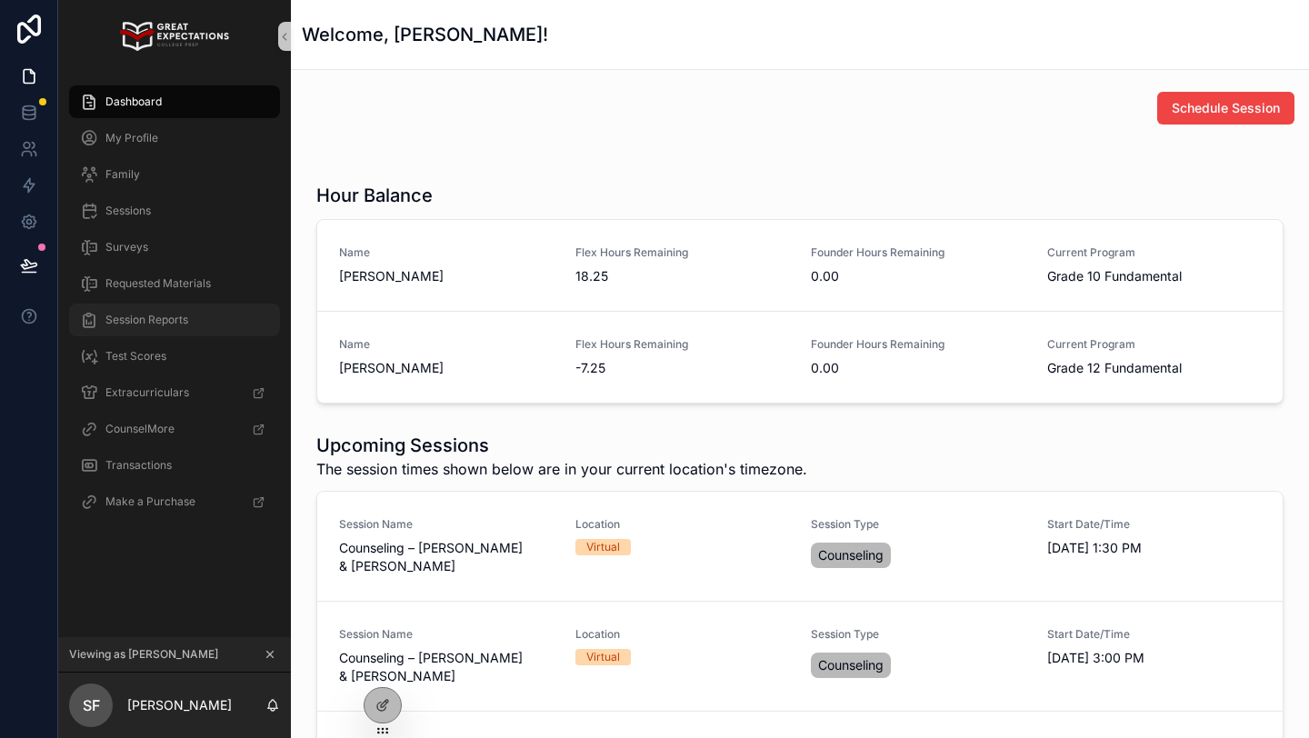
click at [141, 318] on span "Session Reports" at bounding box center [146, 320] width 83 height 15
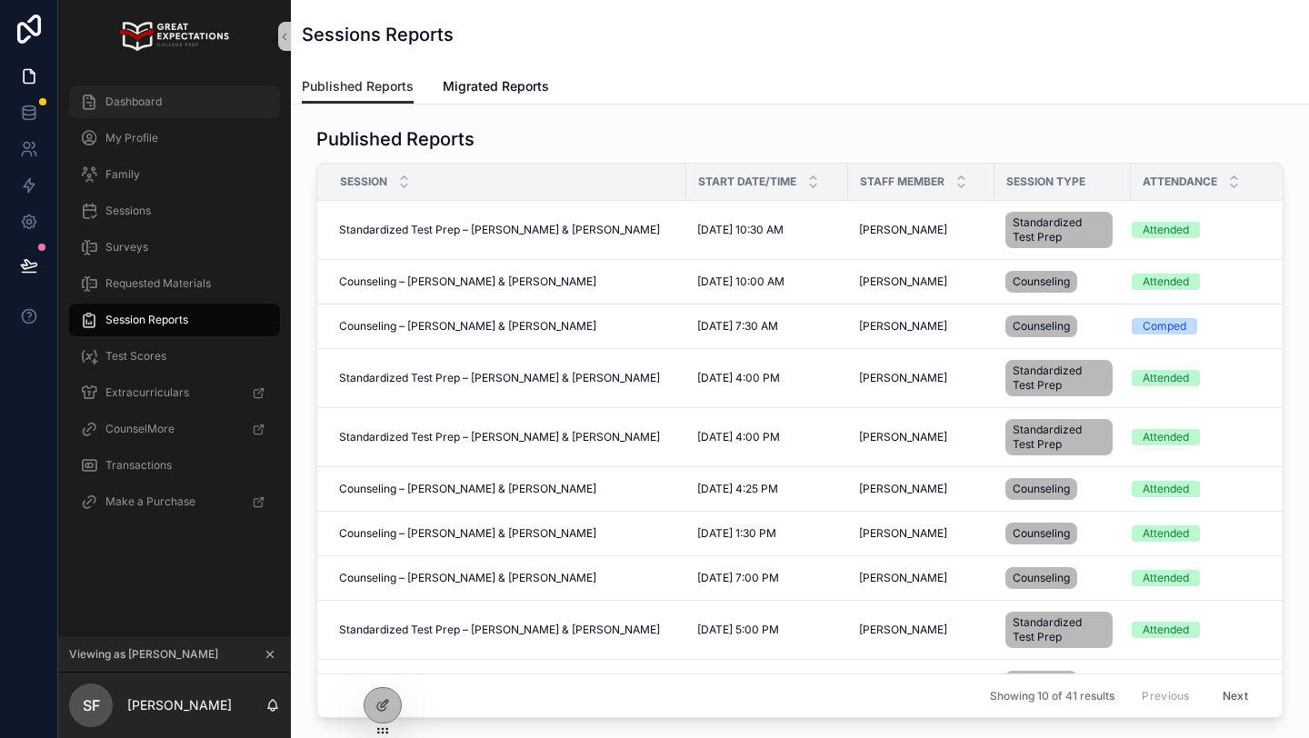
click at [184, 92] on div "Dashboard" at bounding box center [174, 101] width 189 height 29
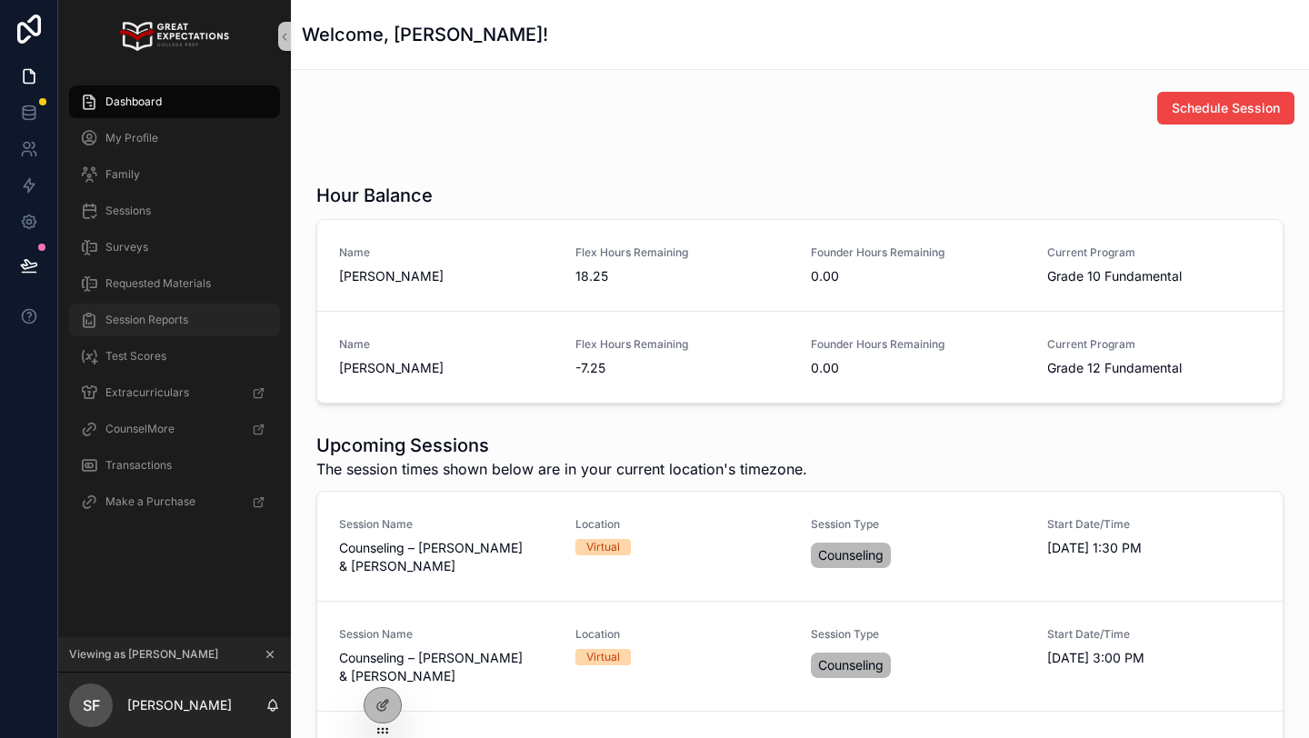
click at [180, 314] on span "Session Reports" at bounding box center [146, 320] width 83 height 15
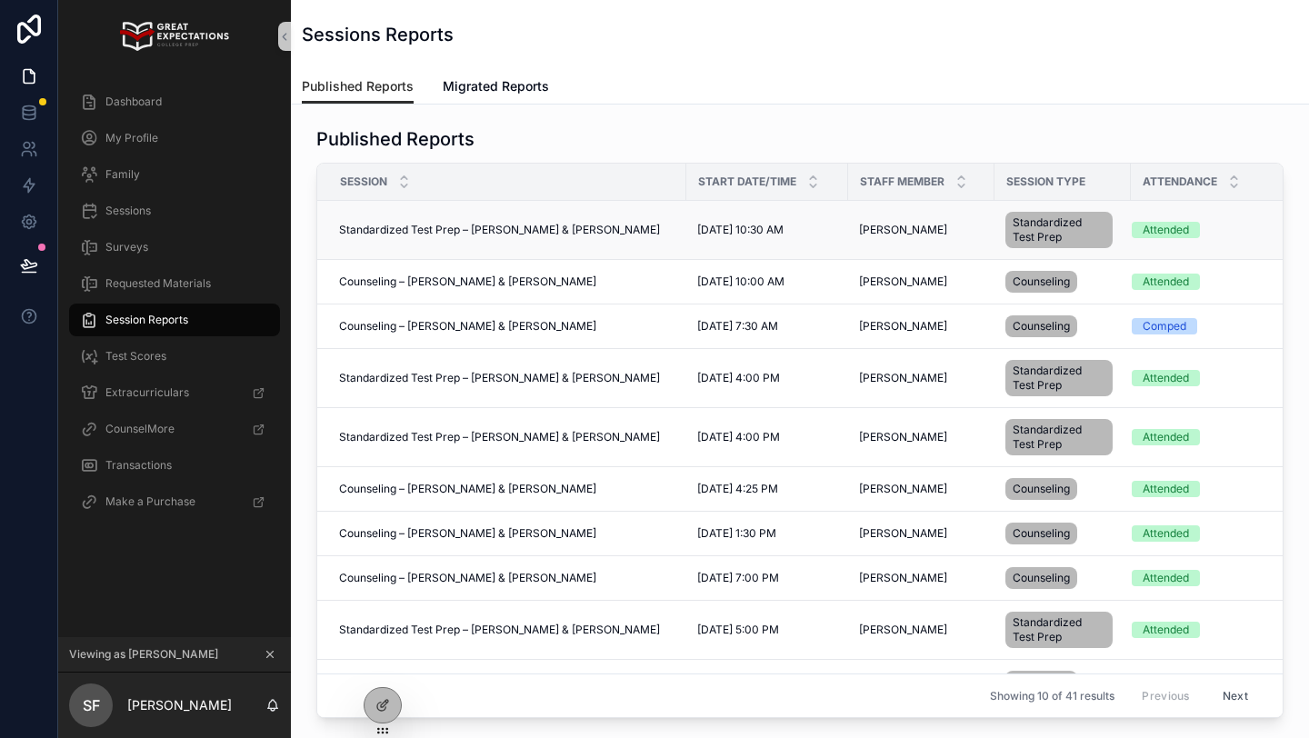
click at [473, 234] on span "Standardized Test Prep – Elyse Dailey & Brooke Forshpan" at bounding box center [499, 230] width 321 height 15
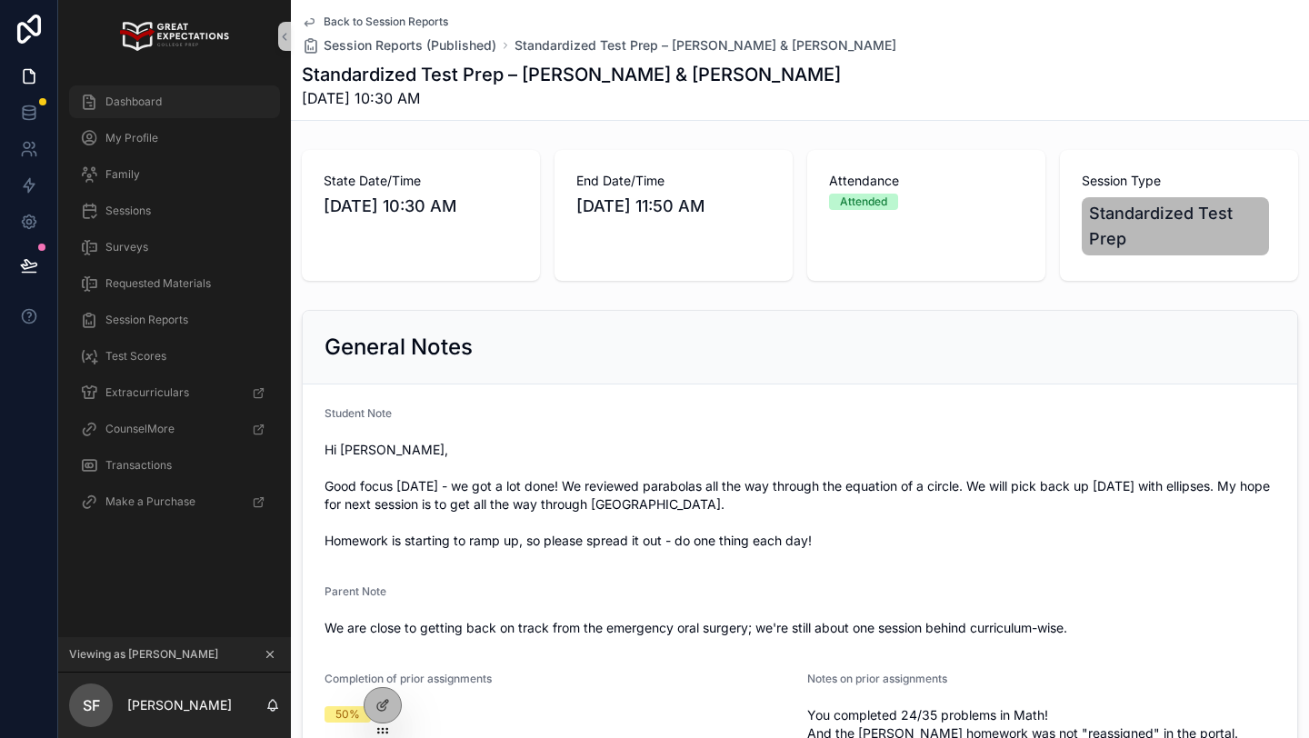
click at [171, 90] on div "Dashboard" at bounding box center [174, 101] width 189 height 29
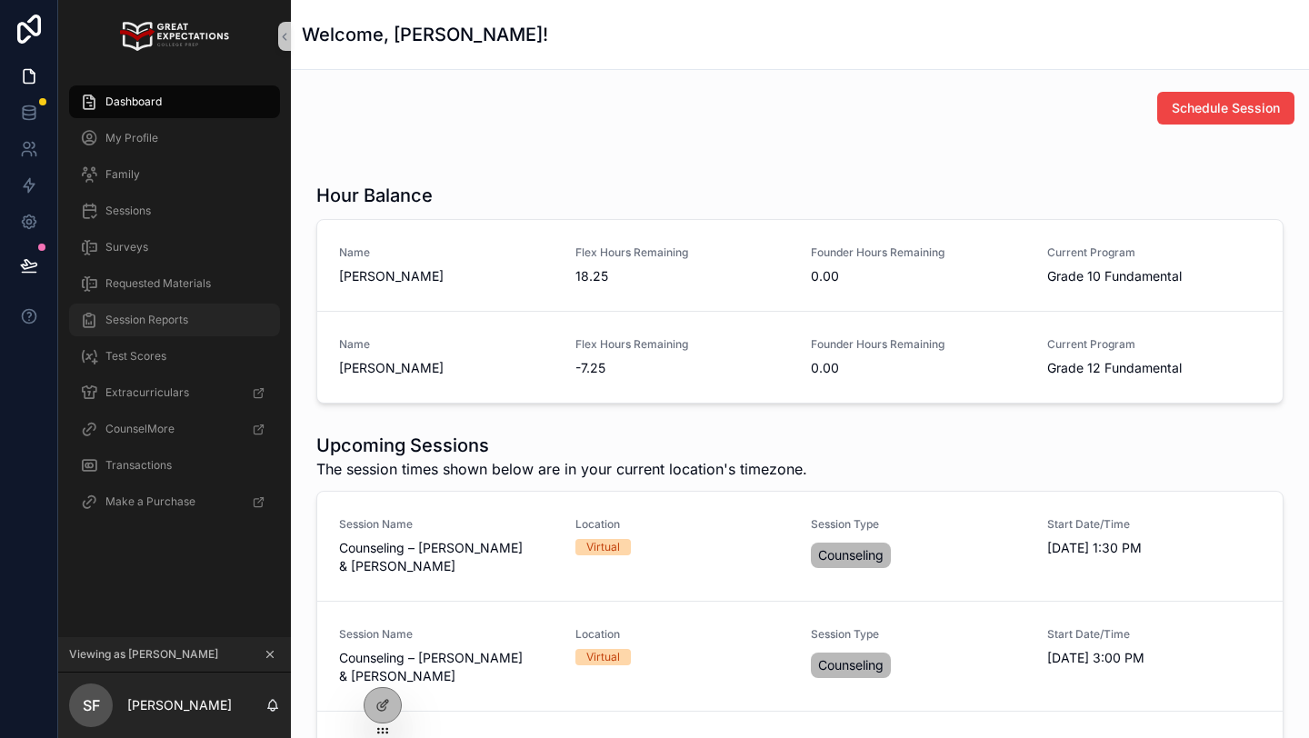
click at [152, 320] on span "Session Reports" at bounding box center [146, 320] width 83 height 15
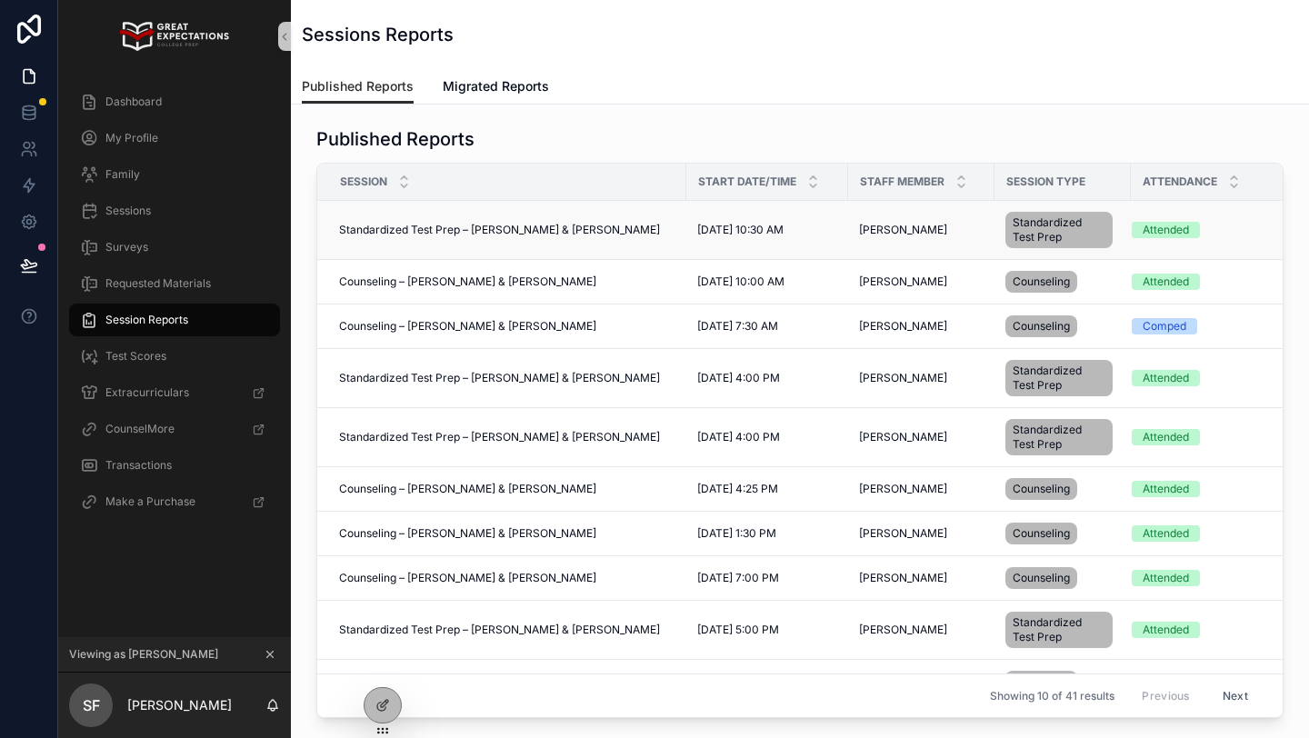
click at [481, 234] on span "Standardized Test Prep – Elyse Dailey & Brooke Forshpan" at bounding box center [499, 230] width 321 height 15
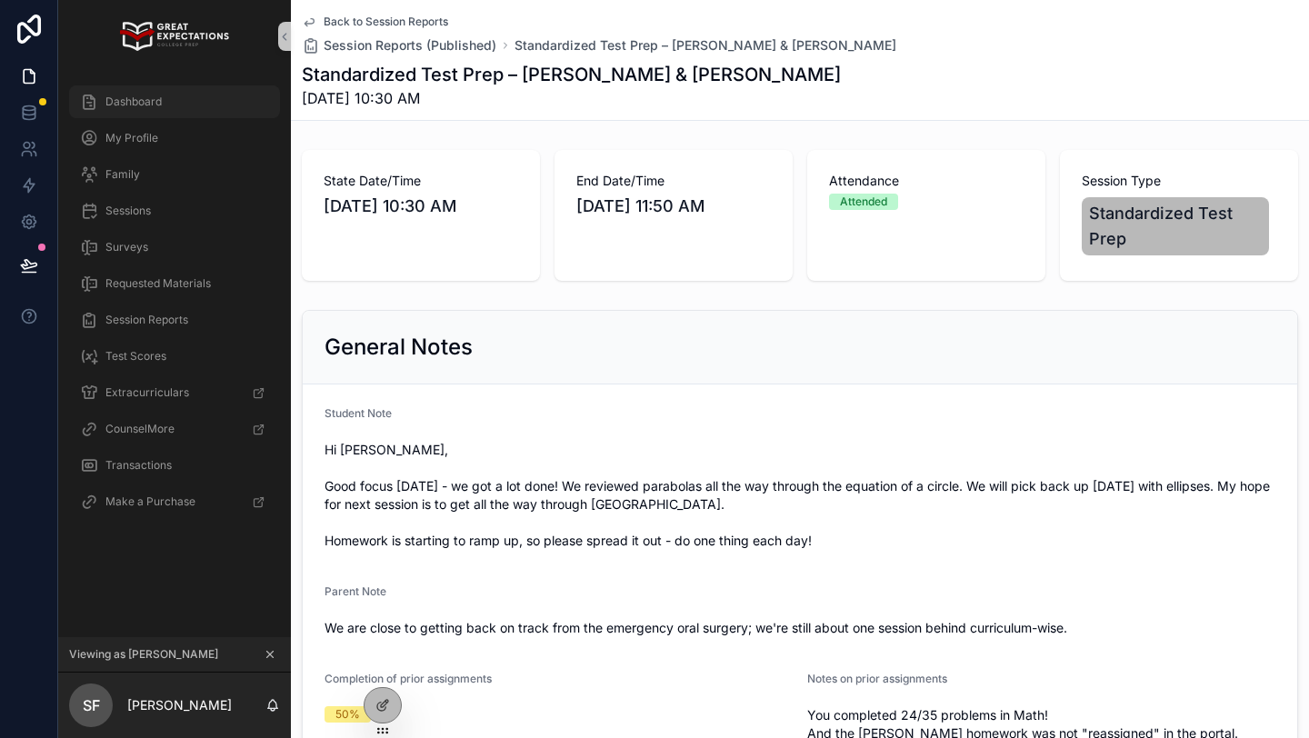
click at [119, 95] on span "Dashboard" at bounding box center [133, 102] width 56 height 15
